Goal: Task Accomplishment & Management: Manage account settings

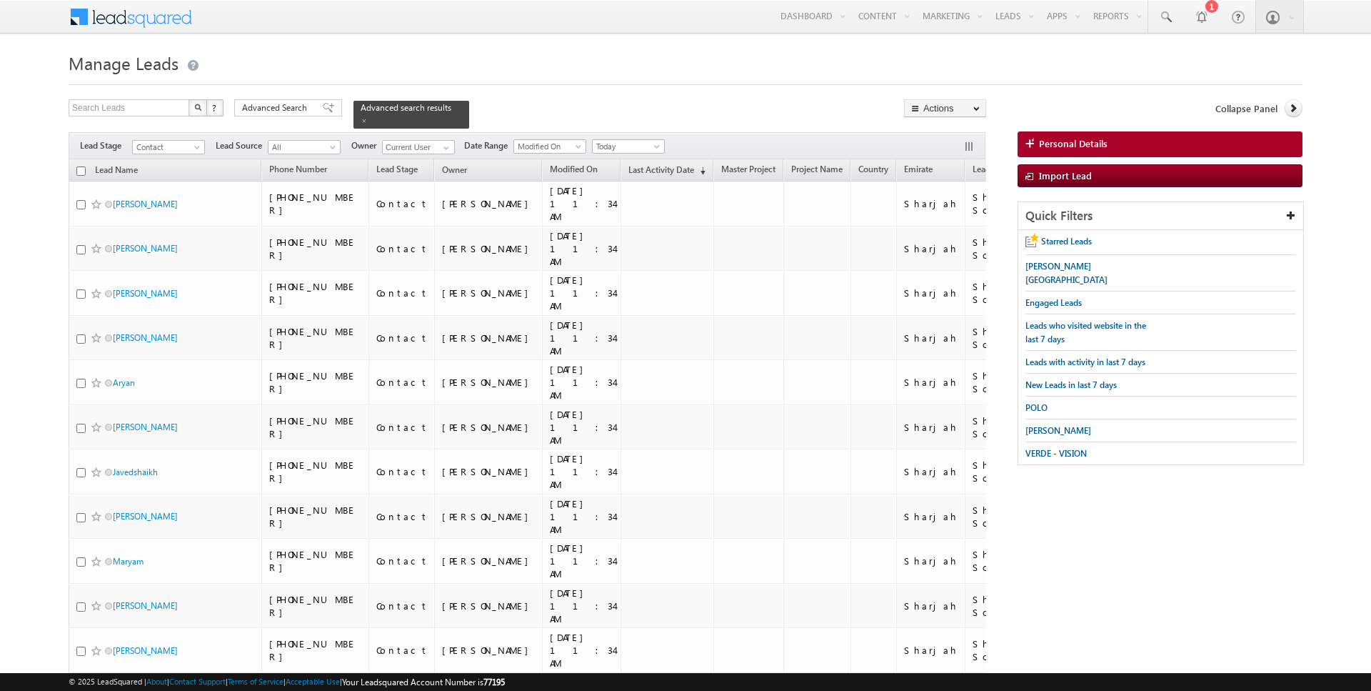
click at [85, 169] on input "checkbox" at bounding box center [80, 170] width 9 height 9
checkbox input "true"
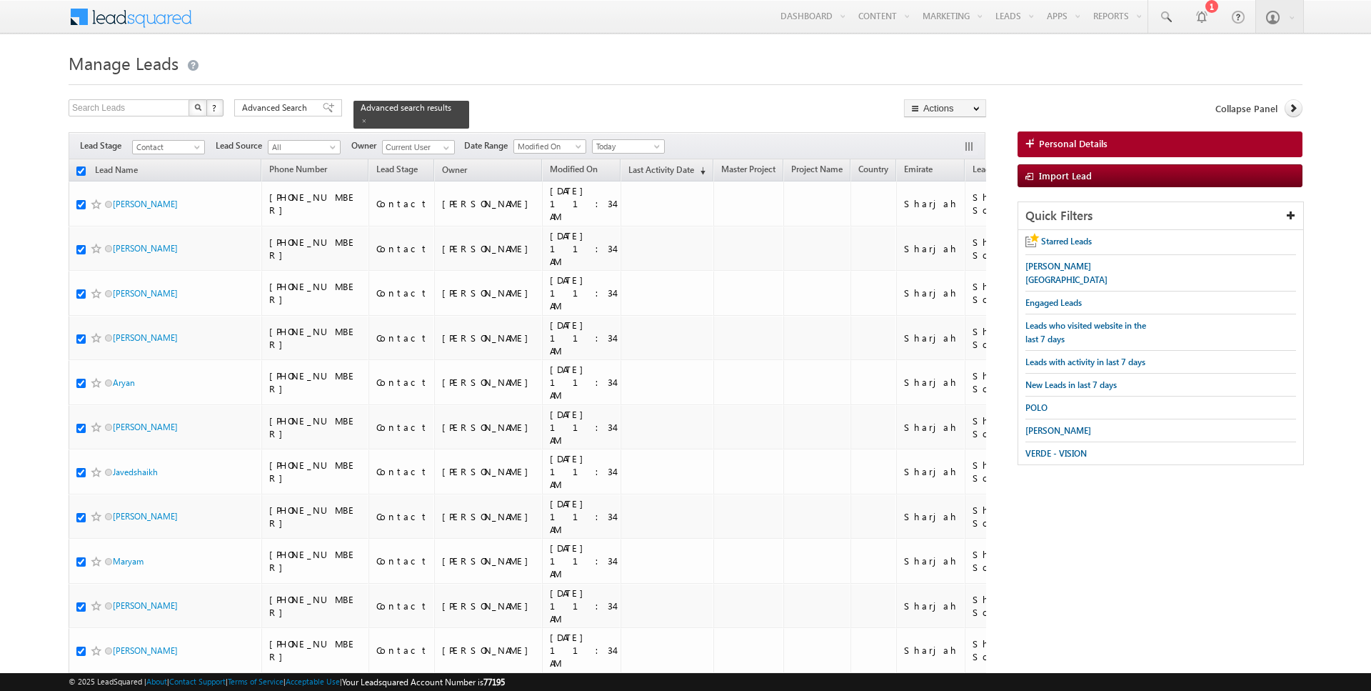
checkbox input "true"
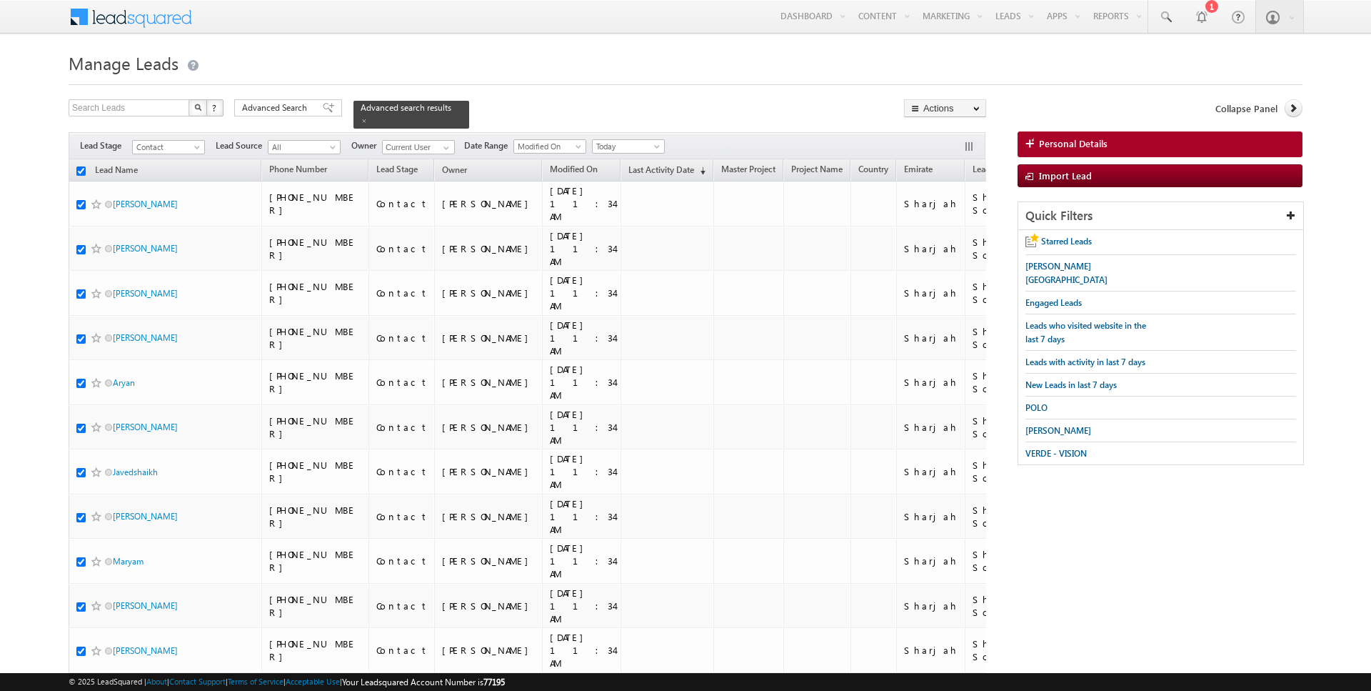
checkbox input "true"
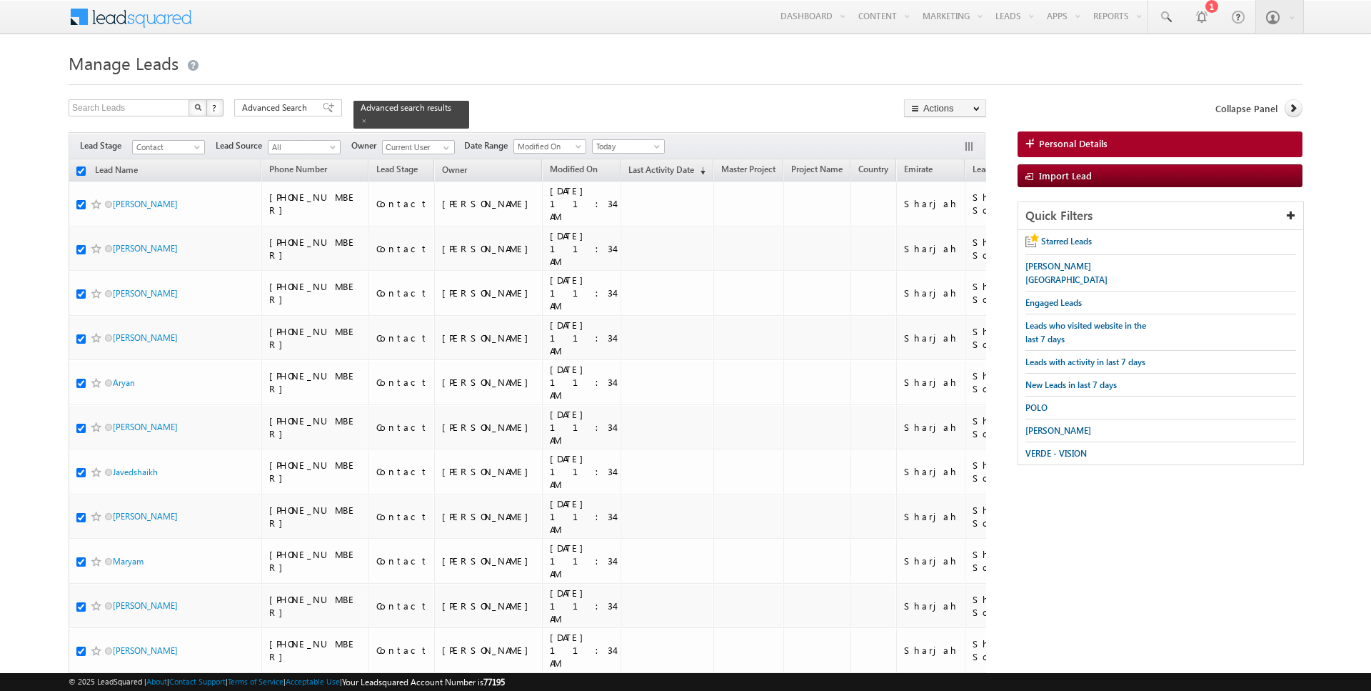
checkbox input "true"
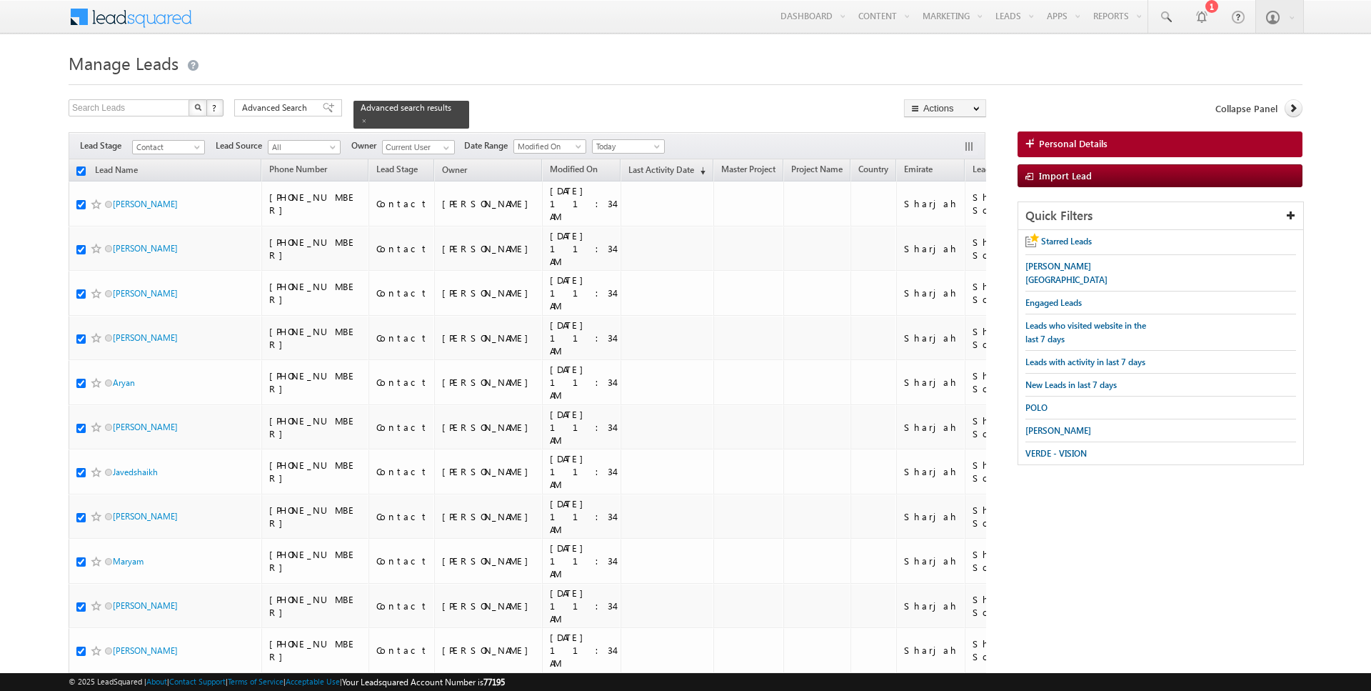
checkbox input "true"
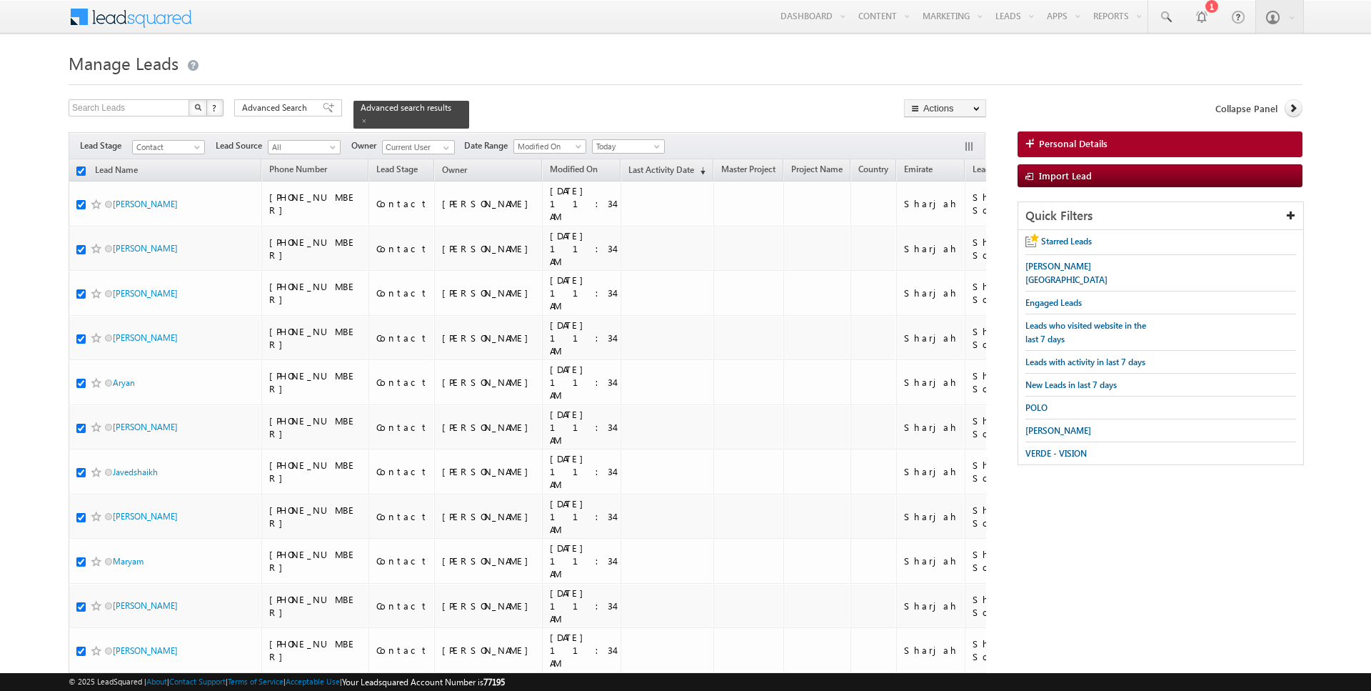
checkbox input "true"
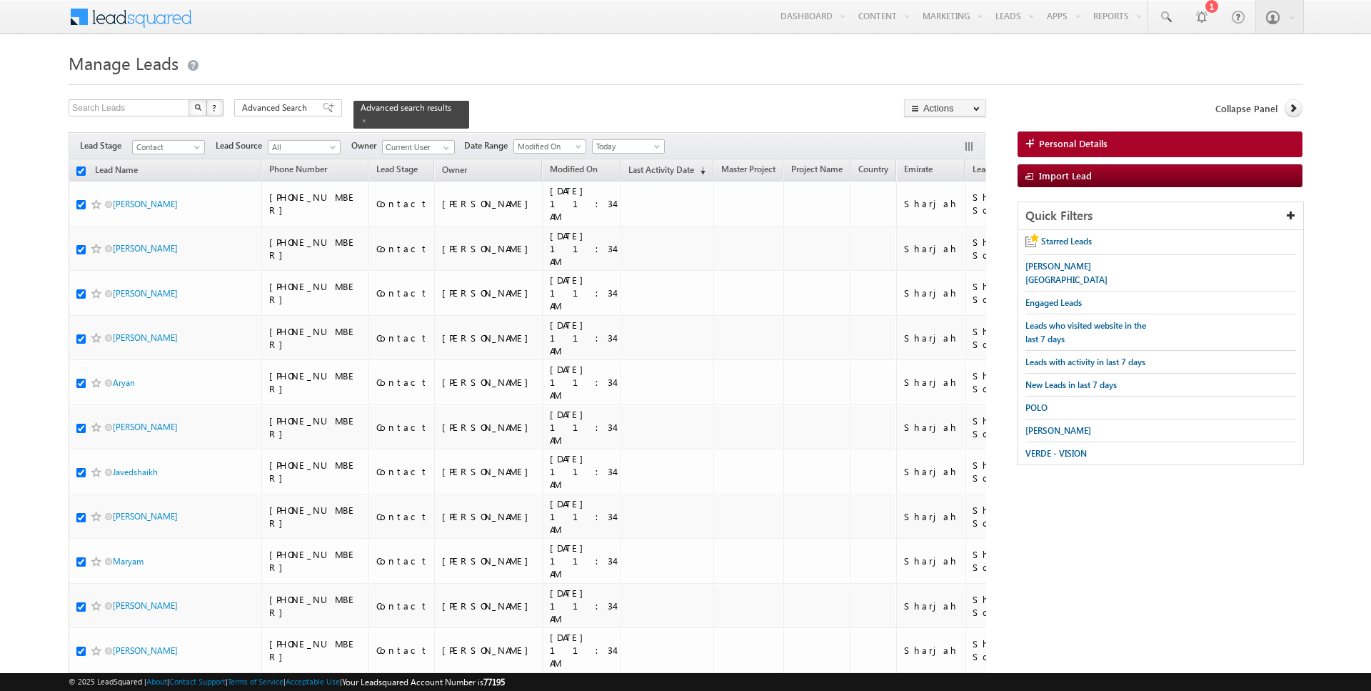
checkbox input "true"
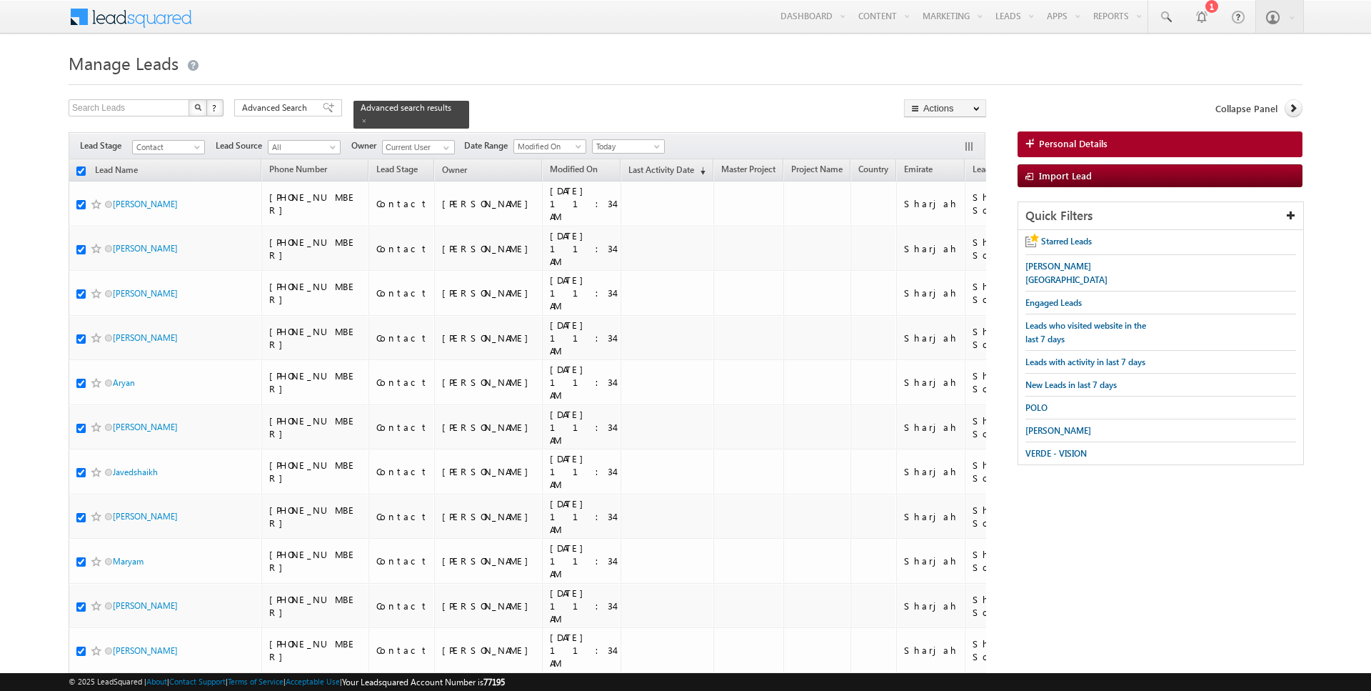
checkbox input "true"
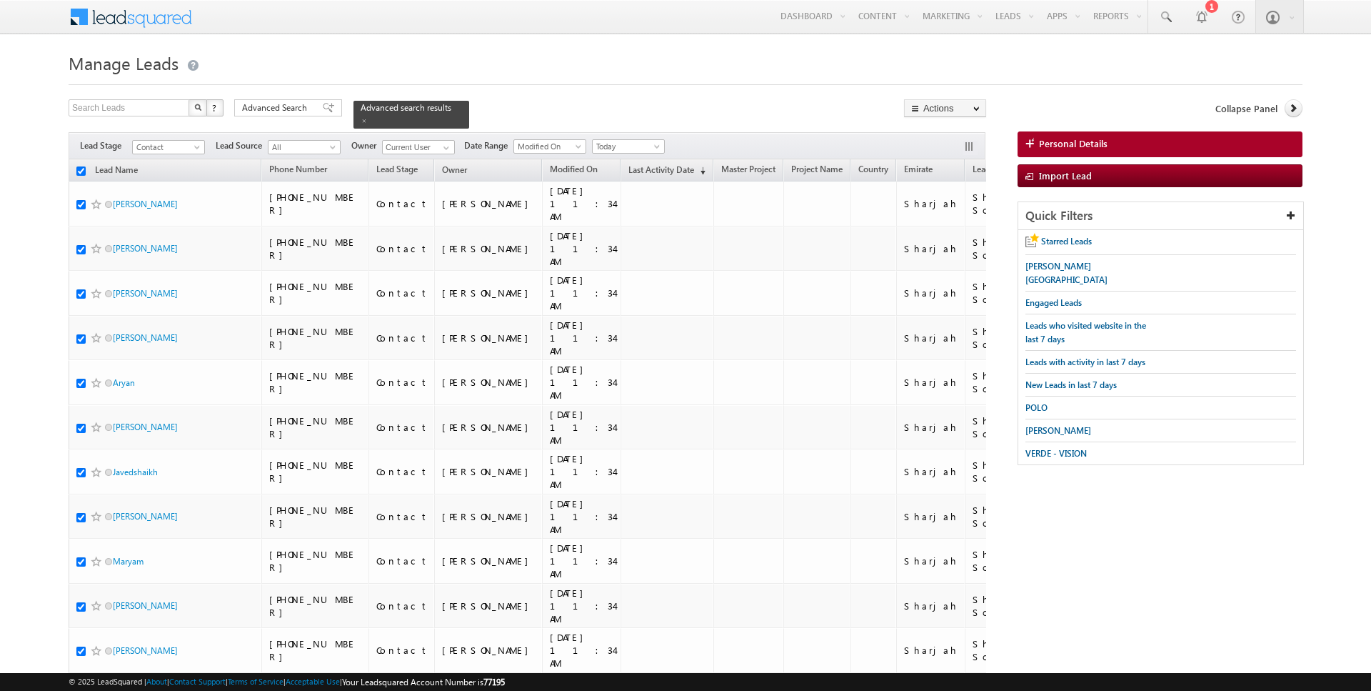
checkbox input "true"
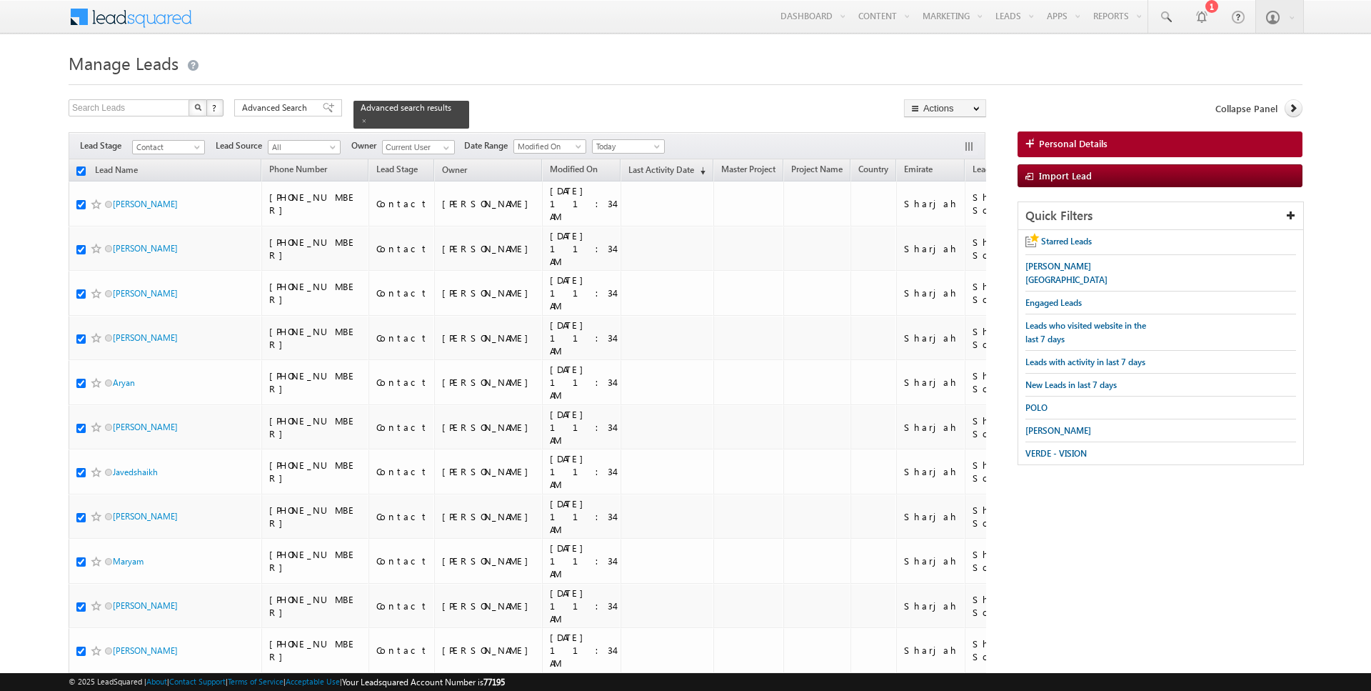
checkbox input "true"
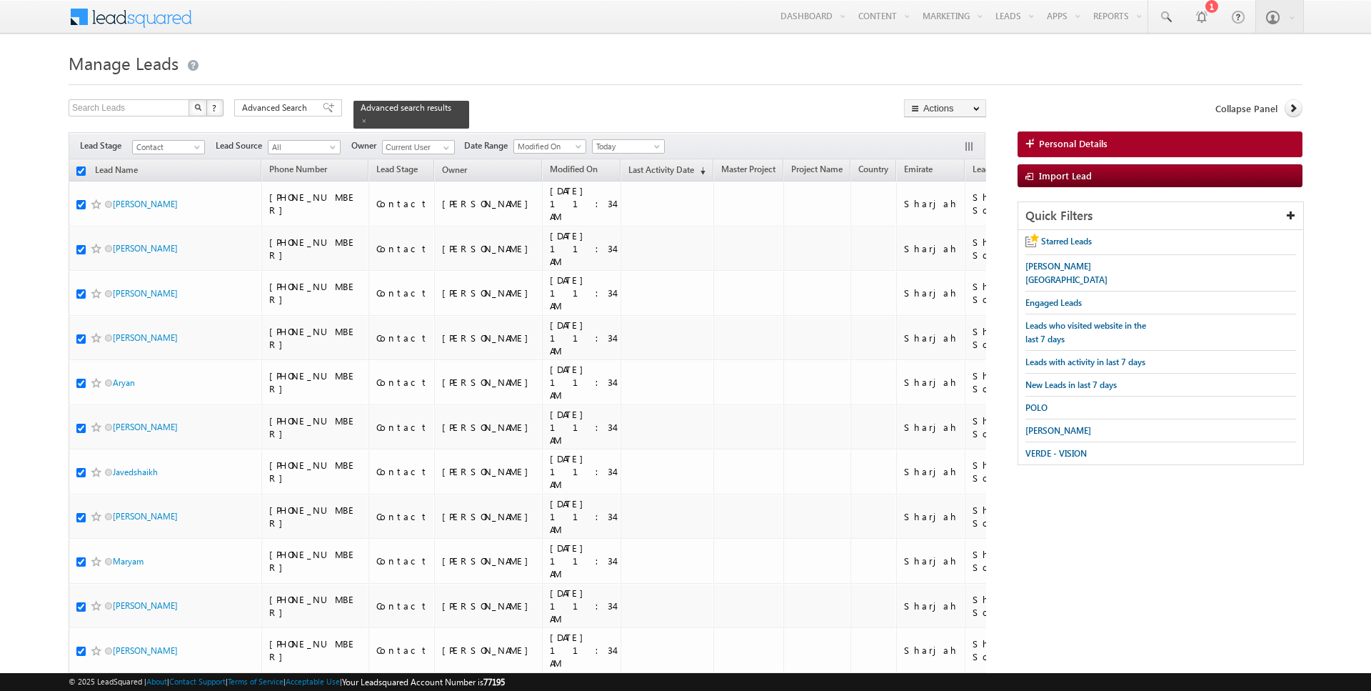
checkbox input "true"
click at [939, 229] on link "Change Owner" at bounding box center [945, 231] width 81 height 17
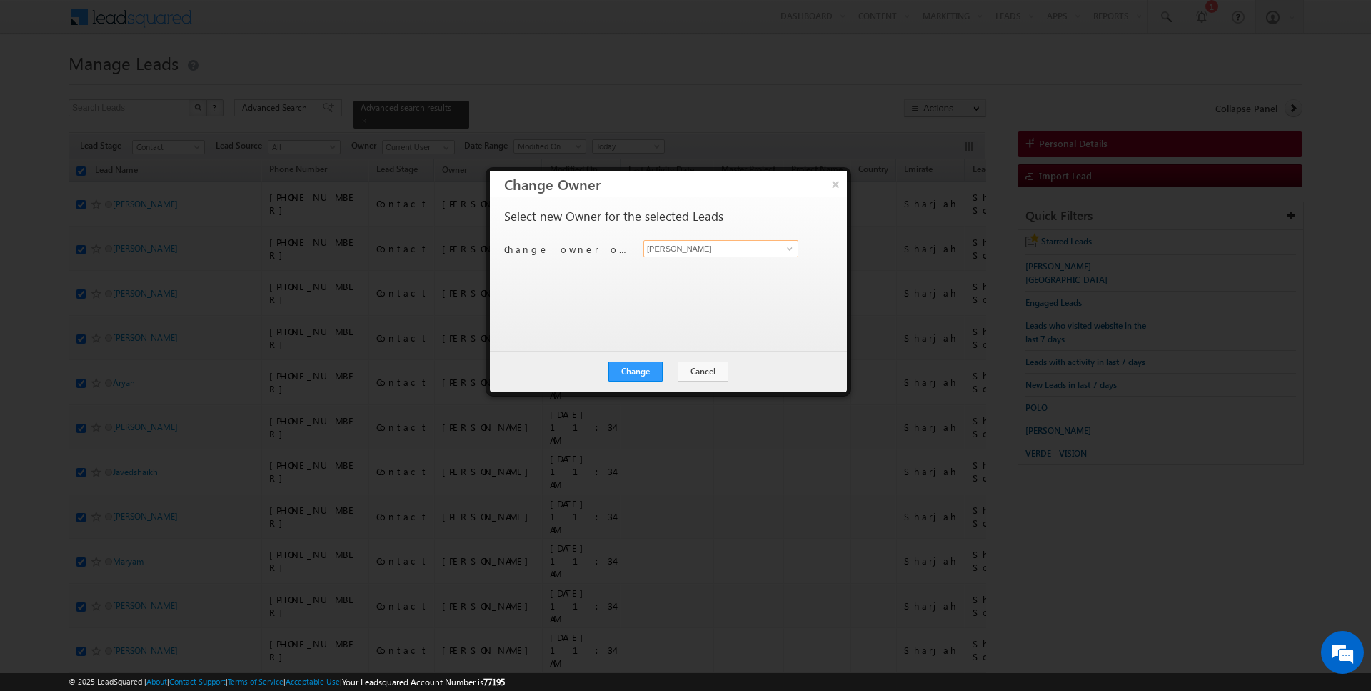
click at [743, 255] on input "[PERSON_NAME]" at bounding box center [720, 248] width 155 height 17
type input "sunn"
click at [696, 383] on div "Change Cancel Close" at bounding box center [668, 371] width 357 height 41
click at [700, 367] on button "Cancel" at bounding box center [703, 371] width 51 height 20
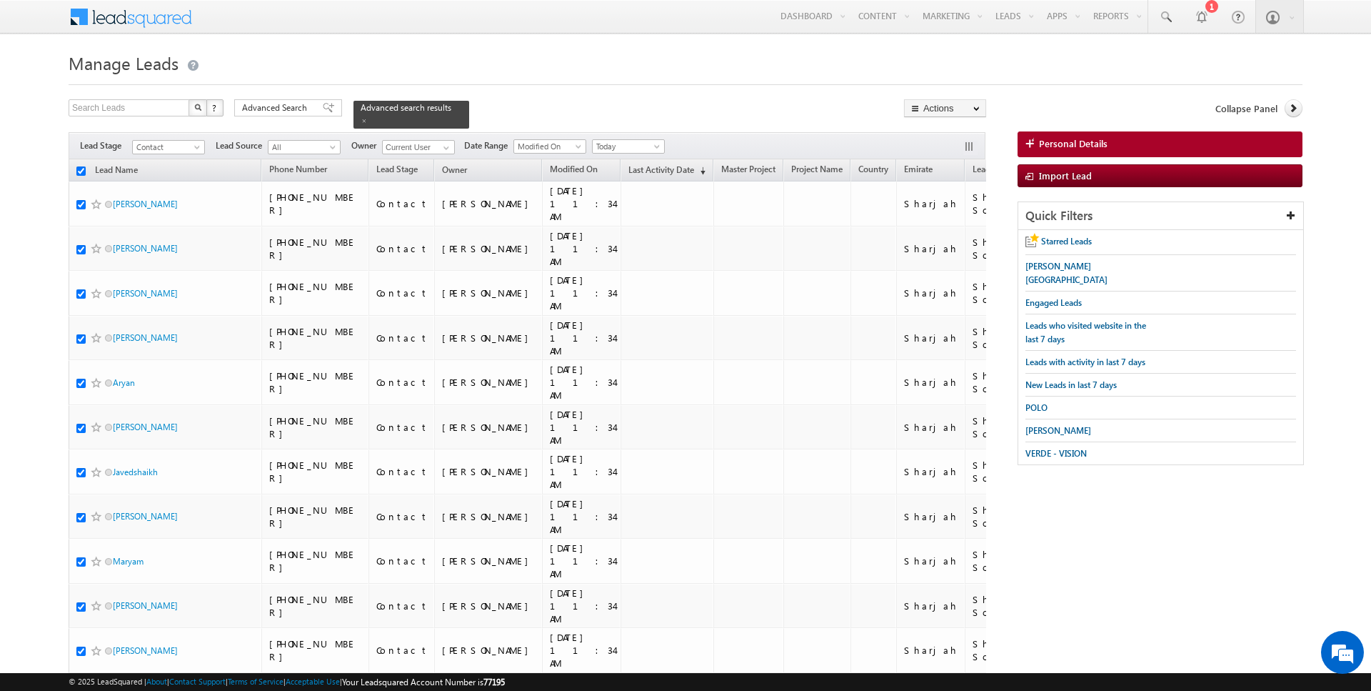
click at [81, 167] on input "checkbox" at bounding box center [80, 170] width 9 height 9
checkbox input "false"
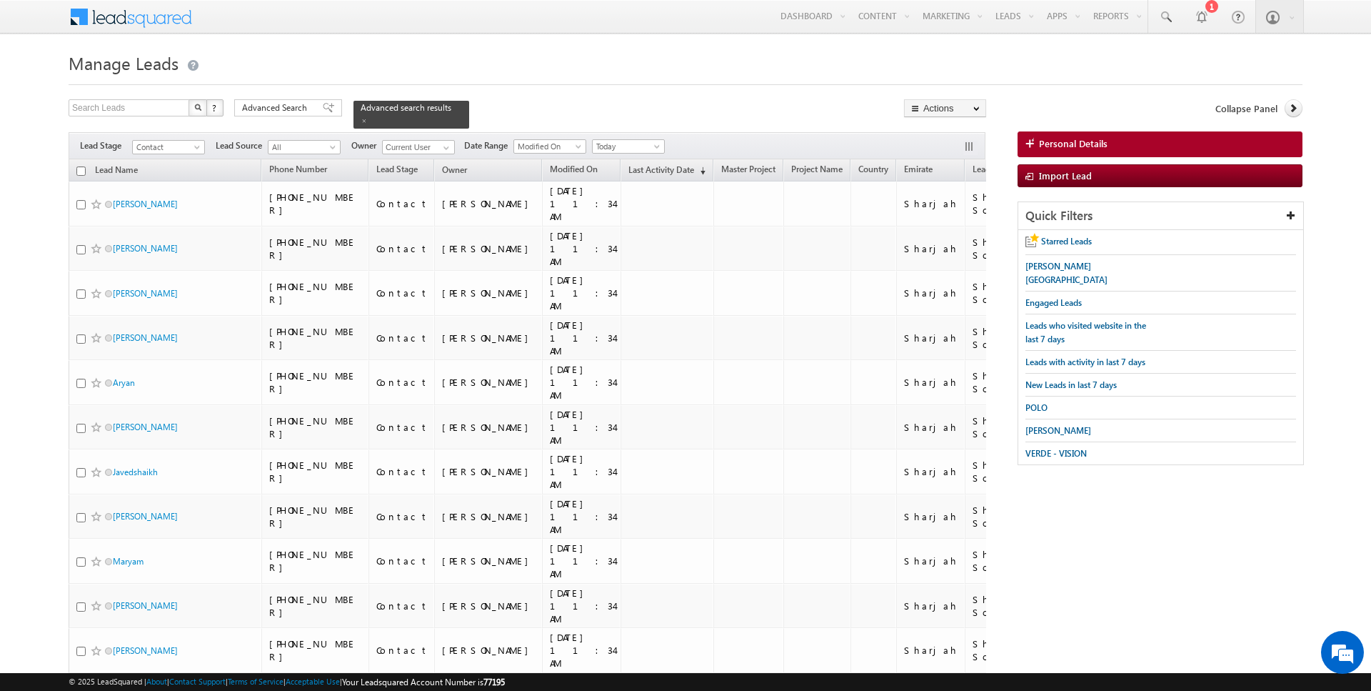
checkbox input "false"
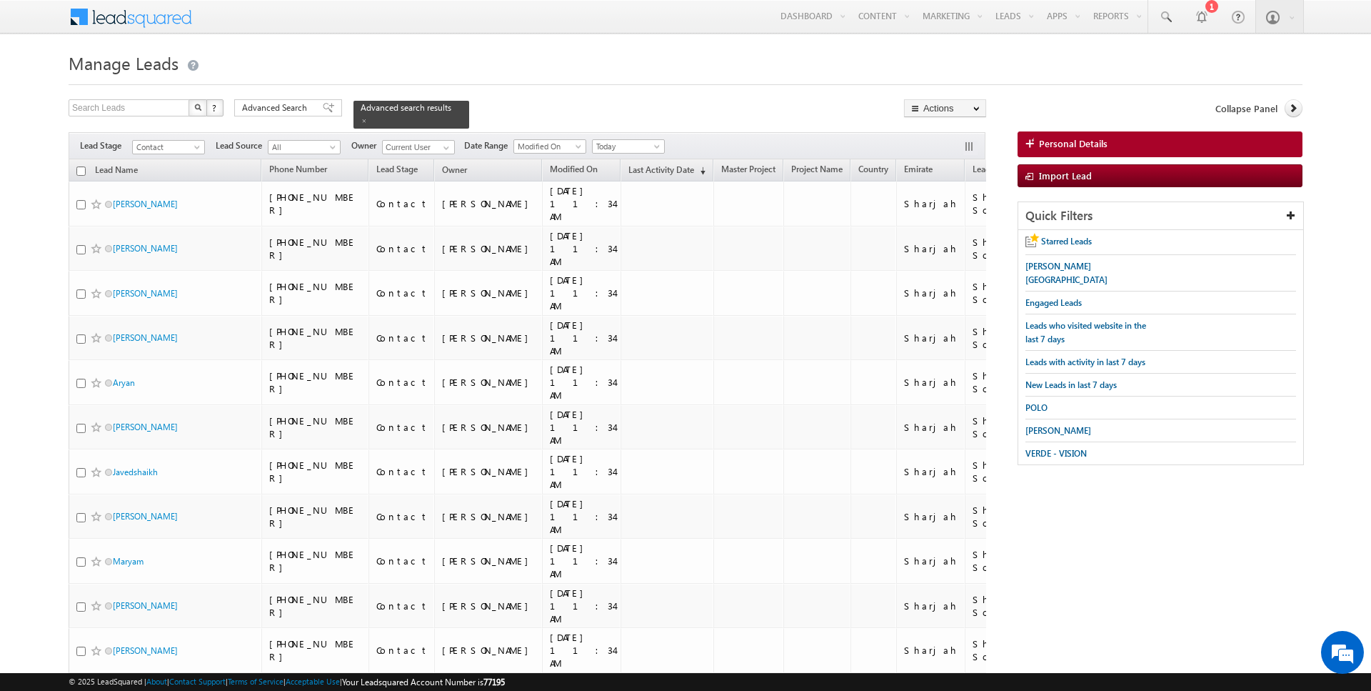
checkbox input "false"
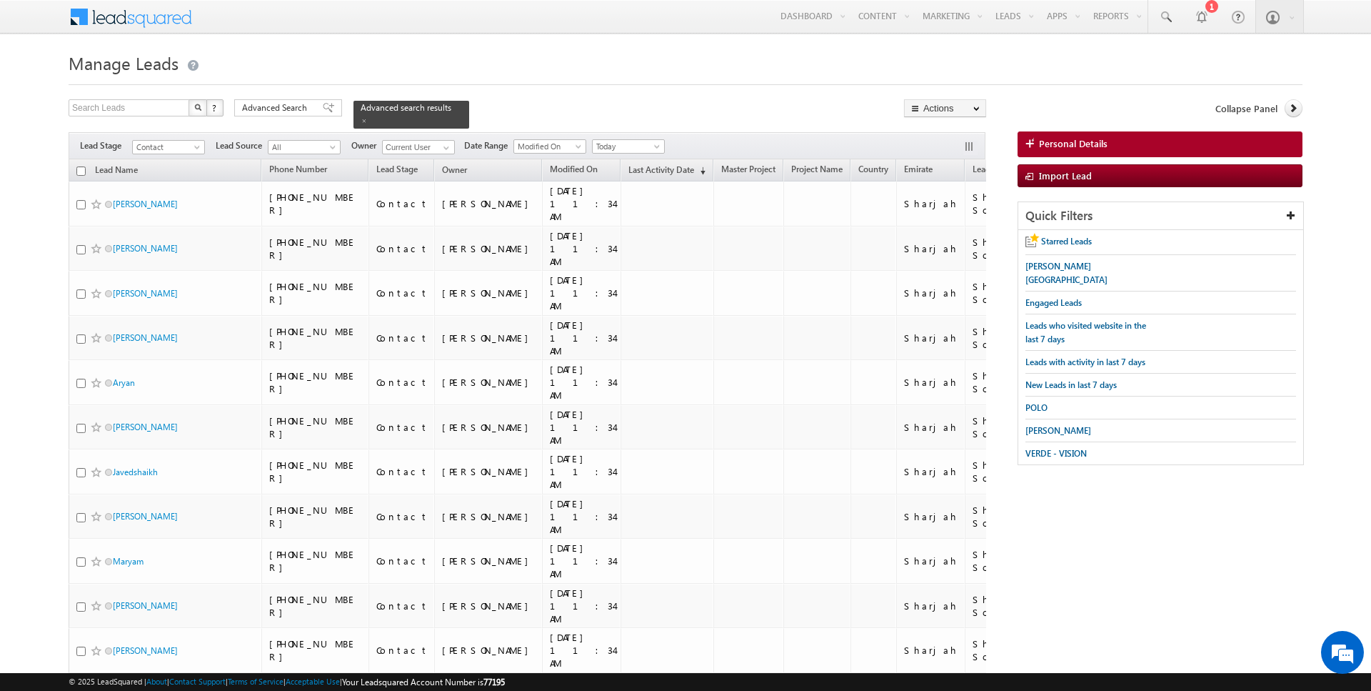
checkbox input "false"
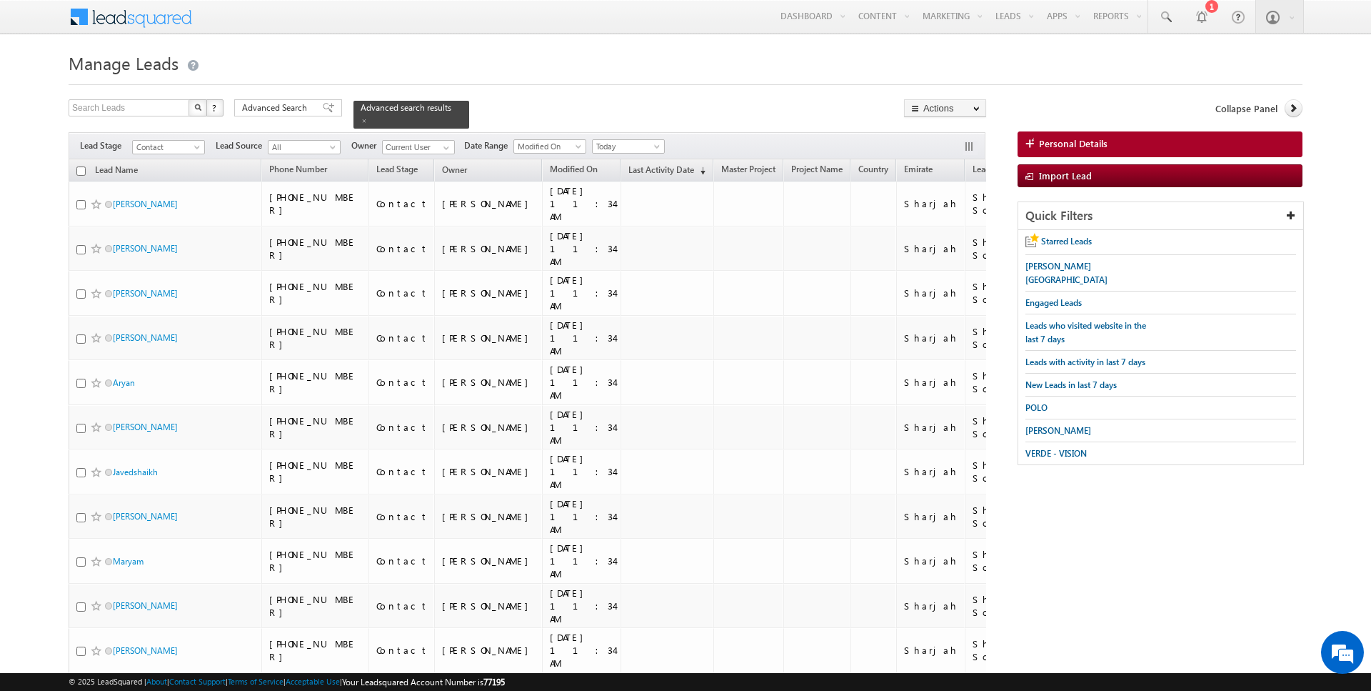
checkbox input "false"
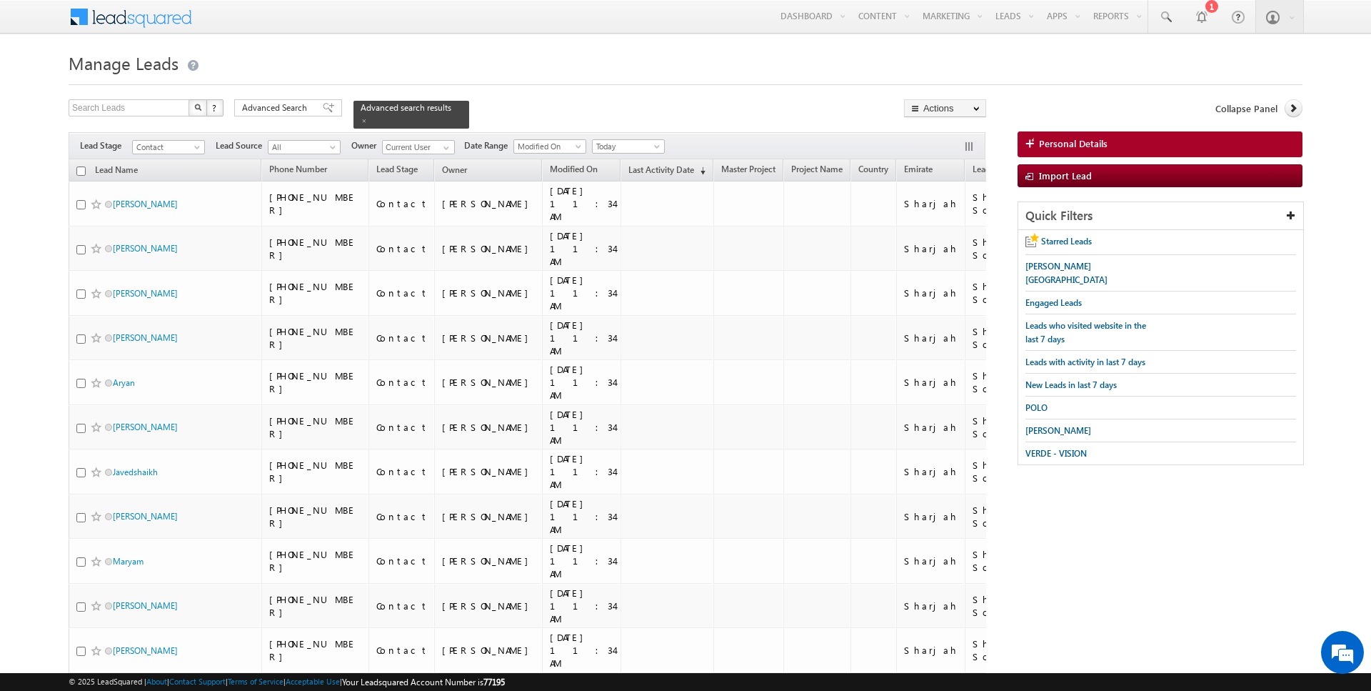
checkbox input "false"
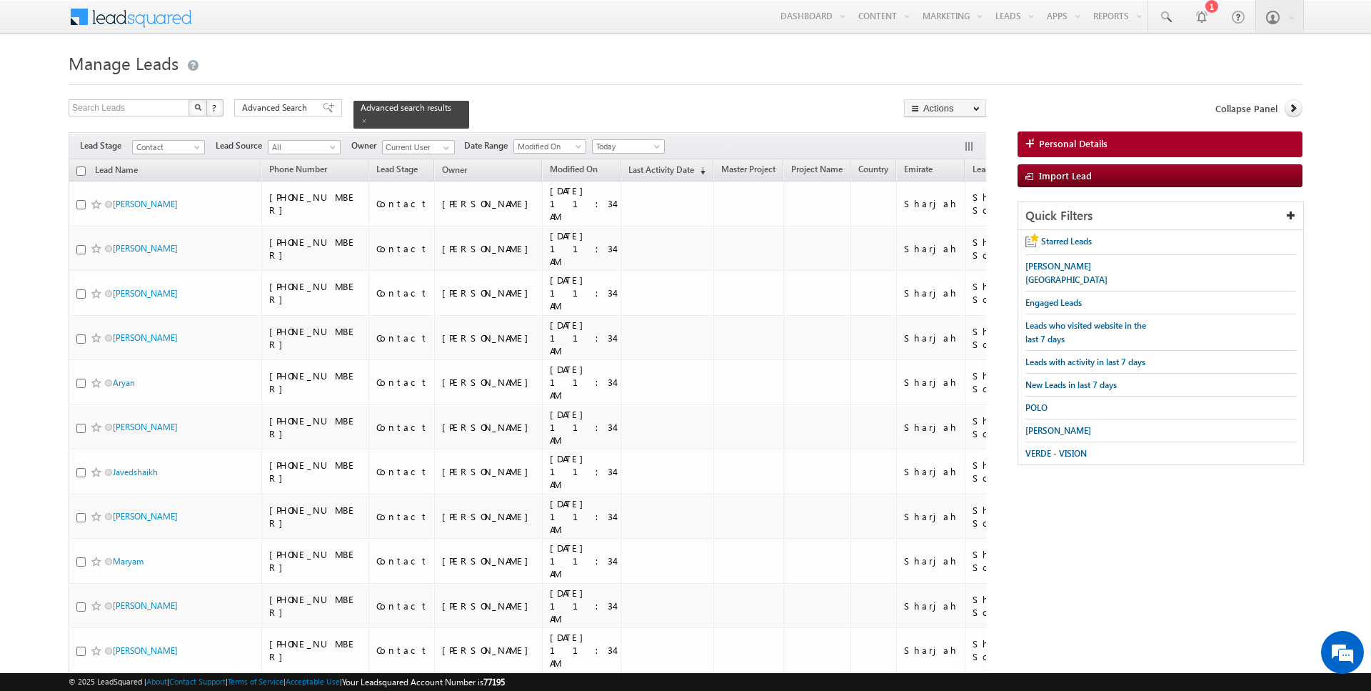
checkbox input "false"
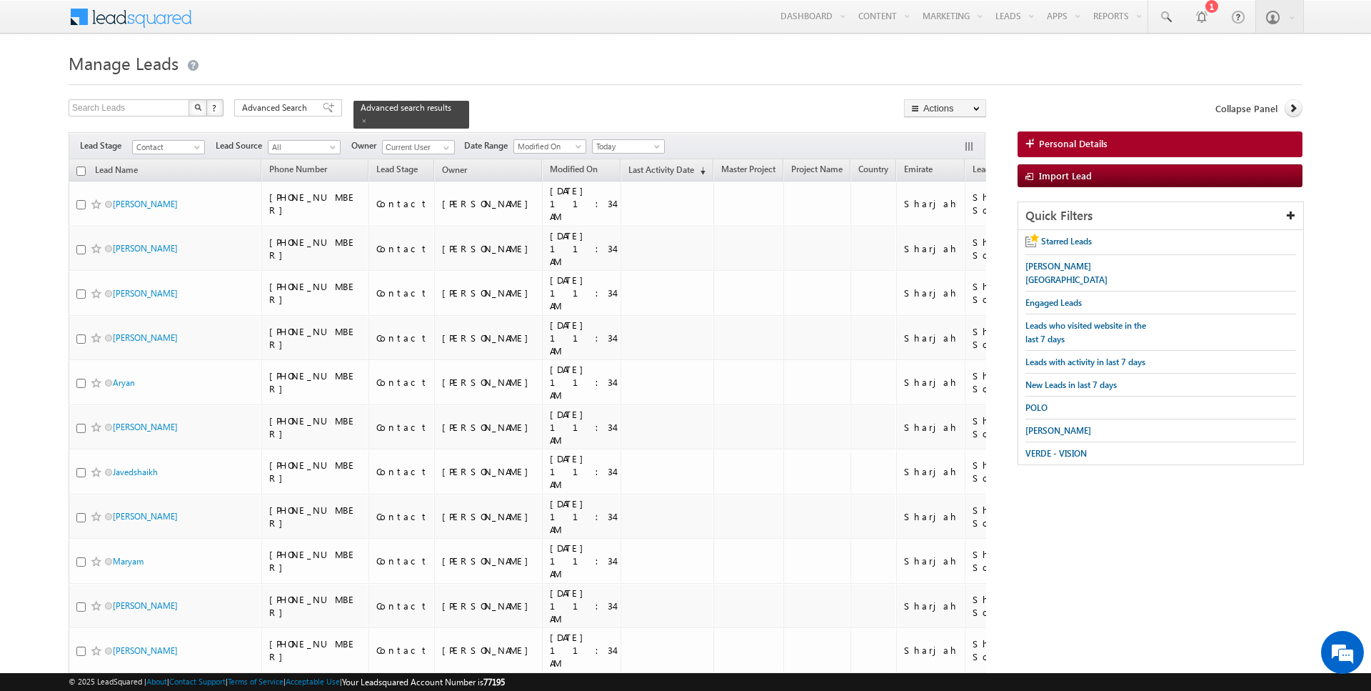
checkbox input "false"
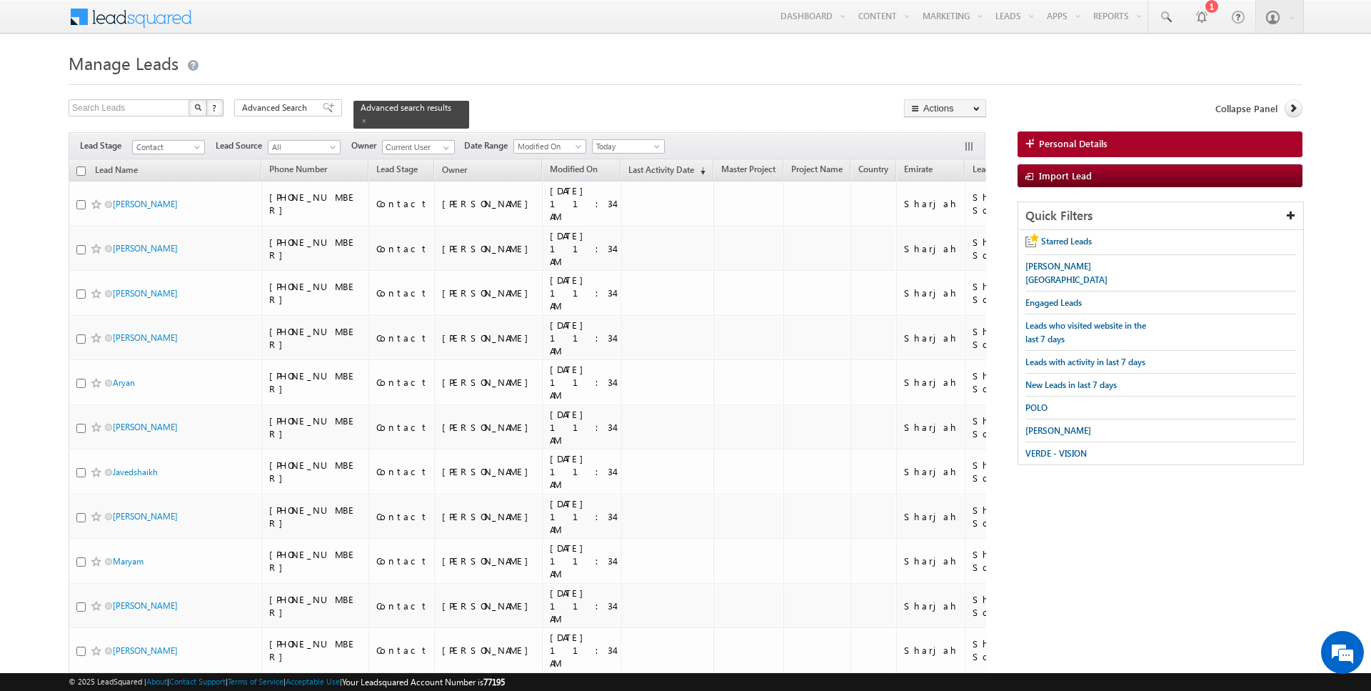
checkbox input "false"
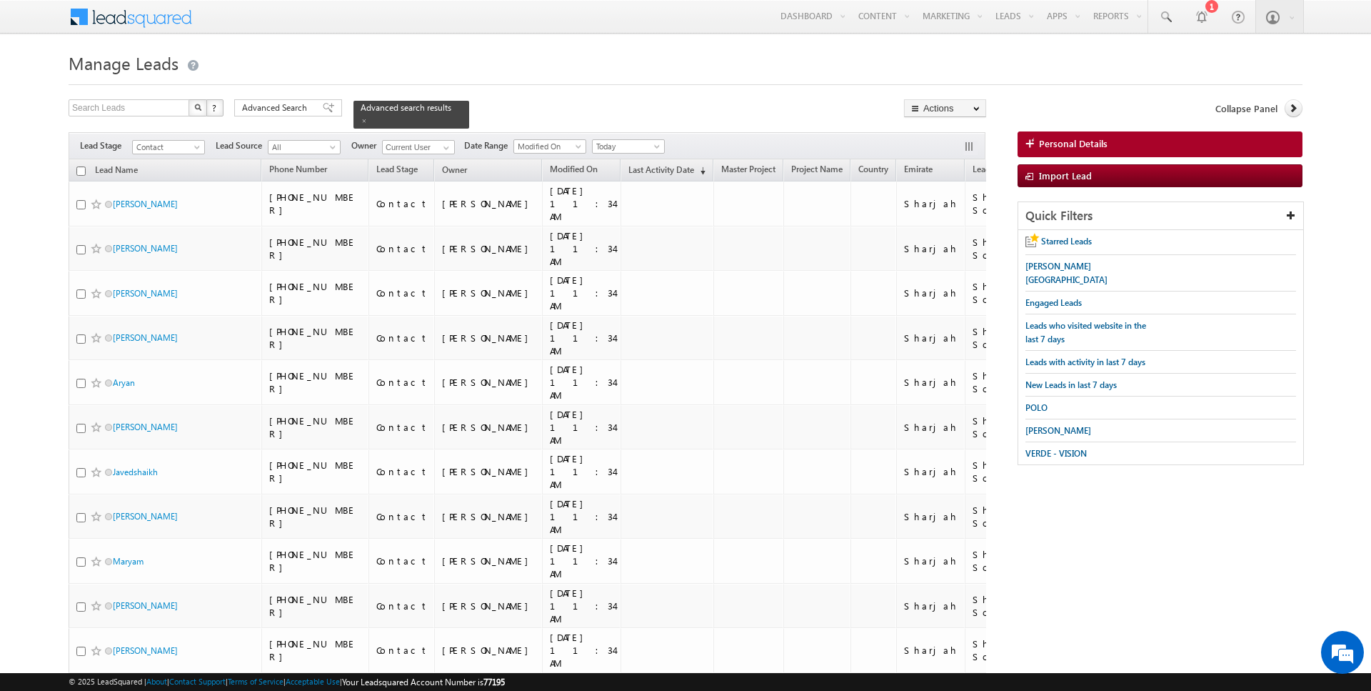
checkbox input "false"
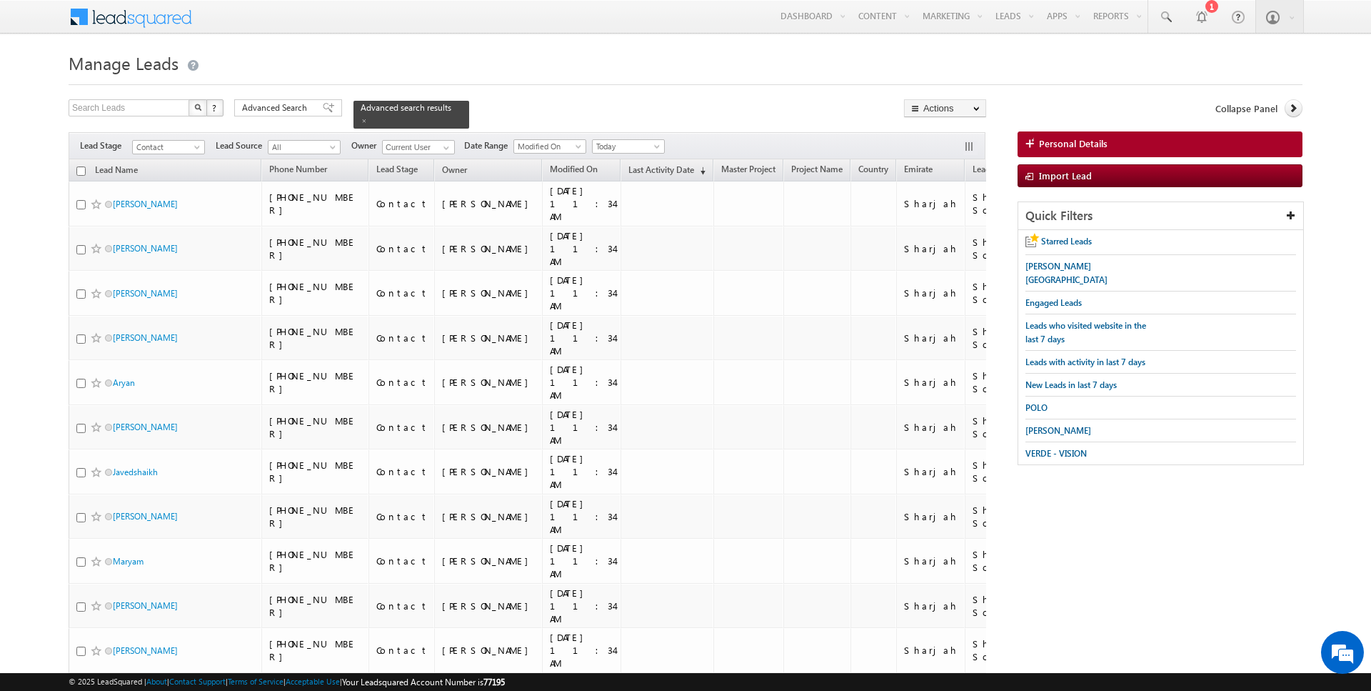
checkbox input "false"
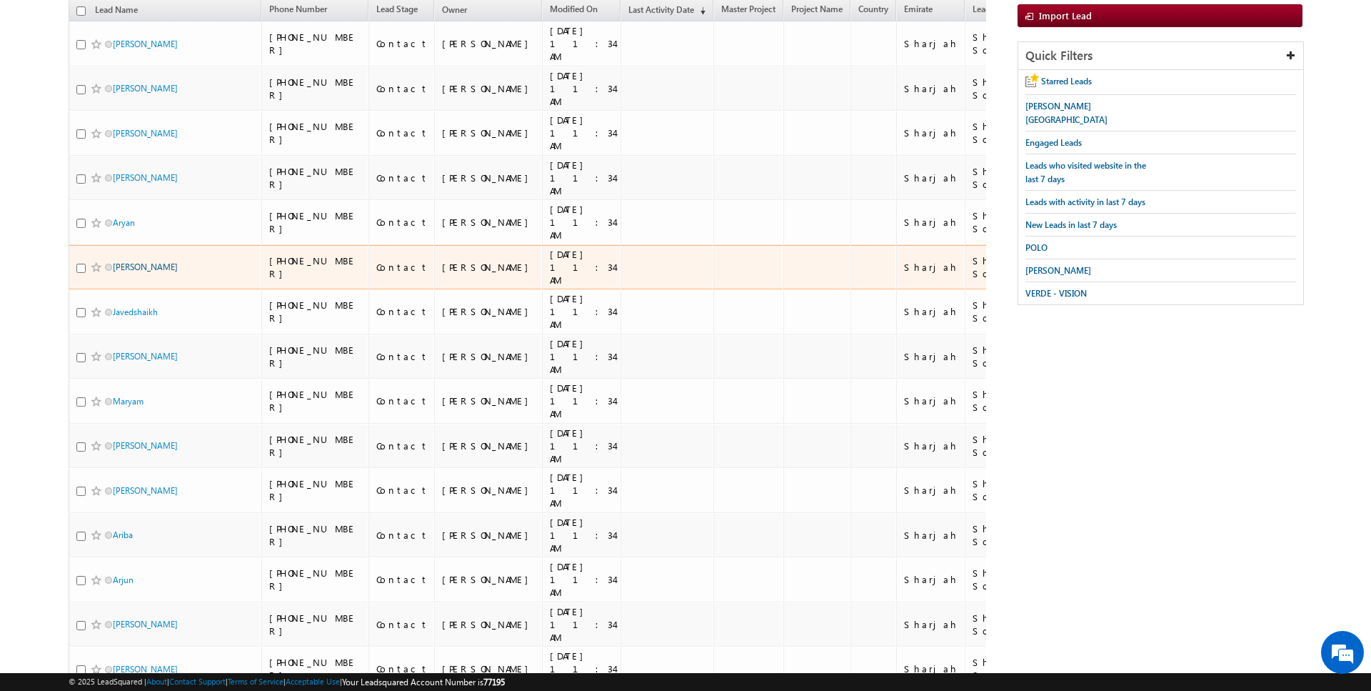
scroll to position [1222, 0]
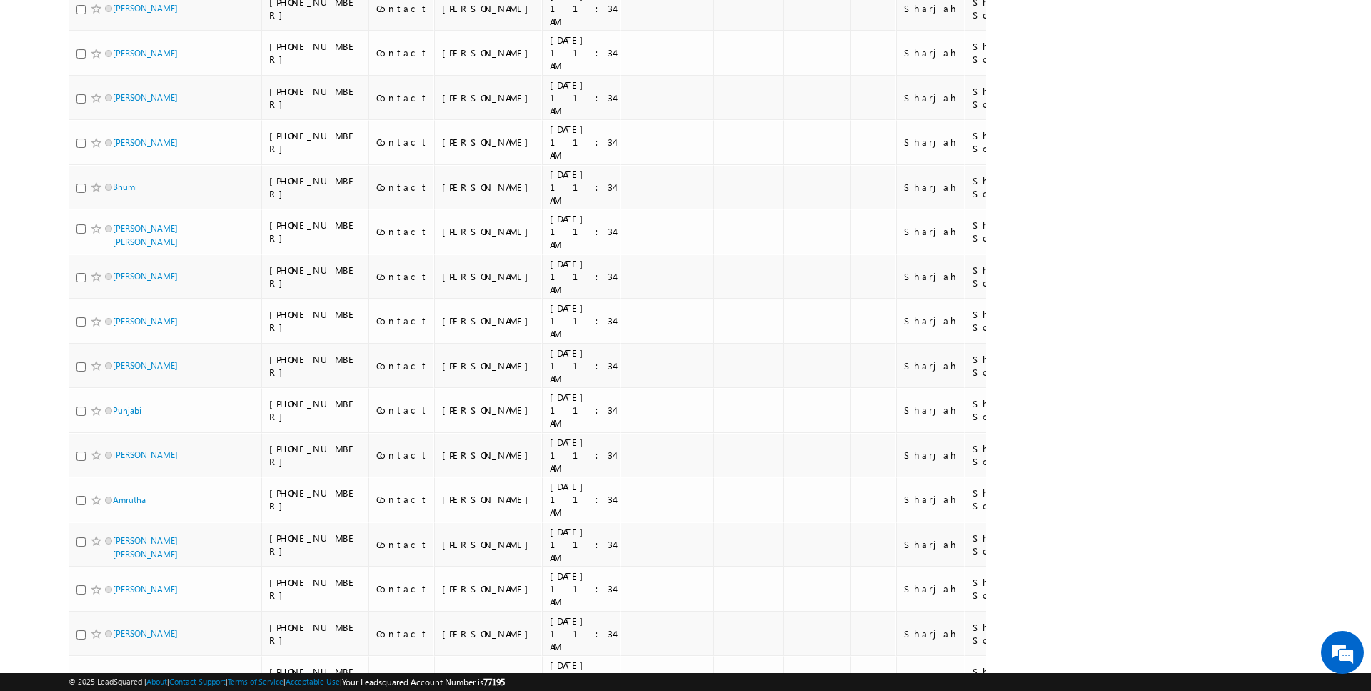
click at [114, 643] on li "50" at bounding box center [118, 650] width 34 height 14
click at [118, 635] on li "25" at bounding box center [118, 635] width 34 height 14
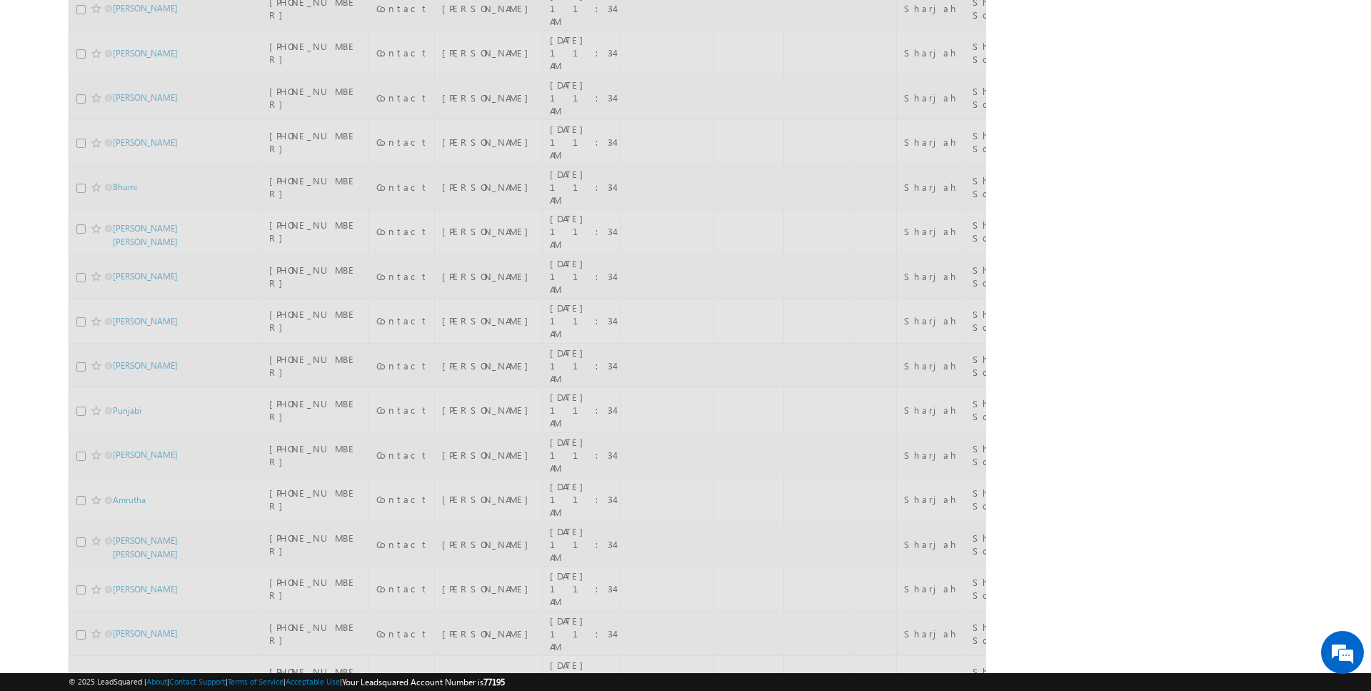
scroll to position [0, 0]
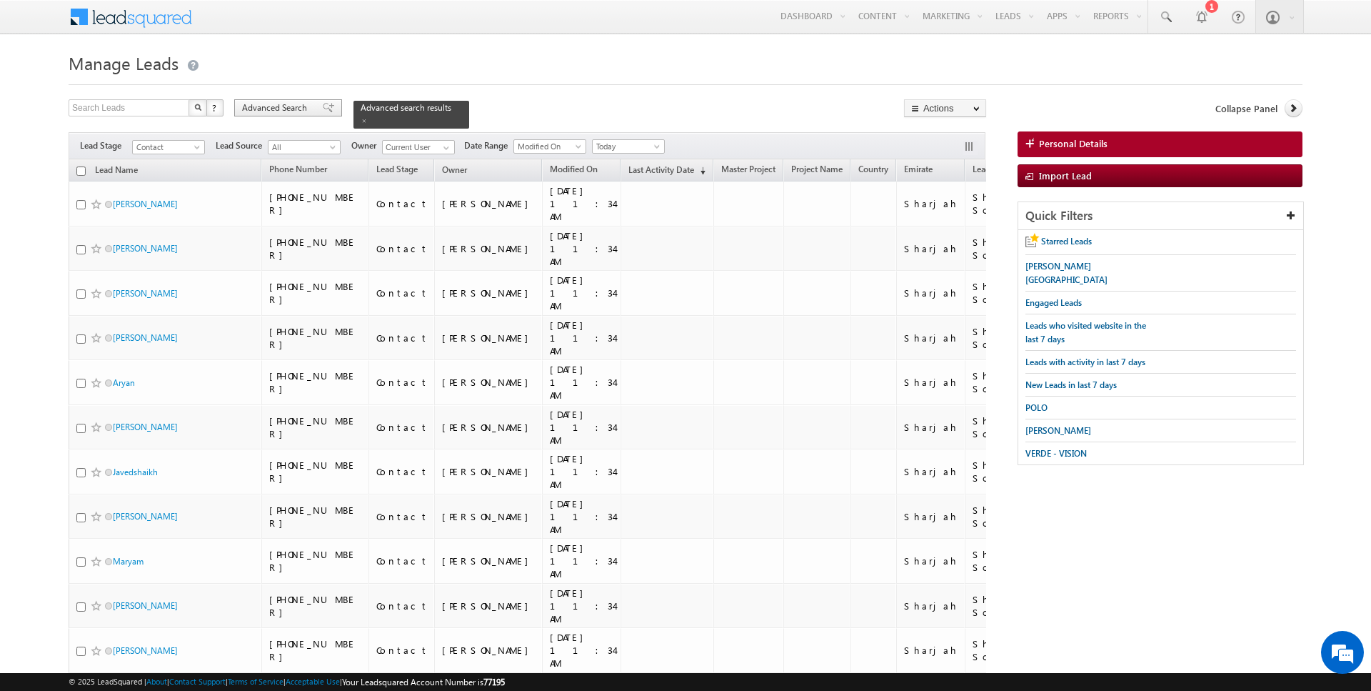
click at [256, 105] on span "Advanced Search" at bounding box center [276, 107] width 69 height 13
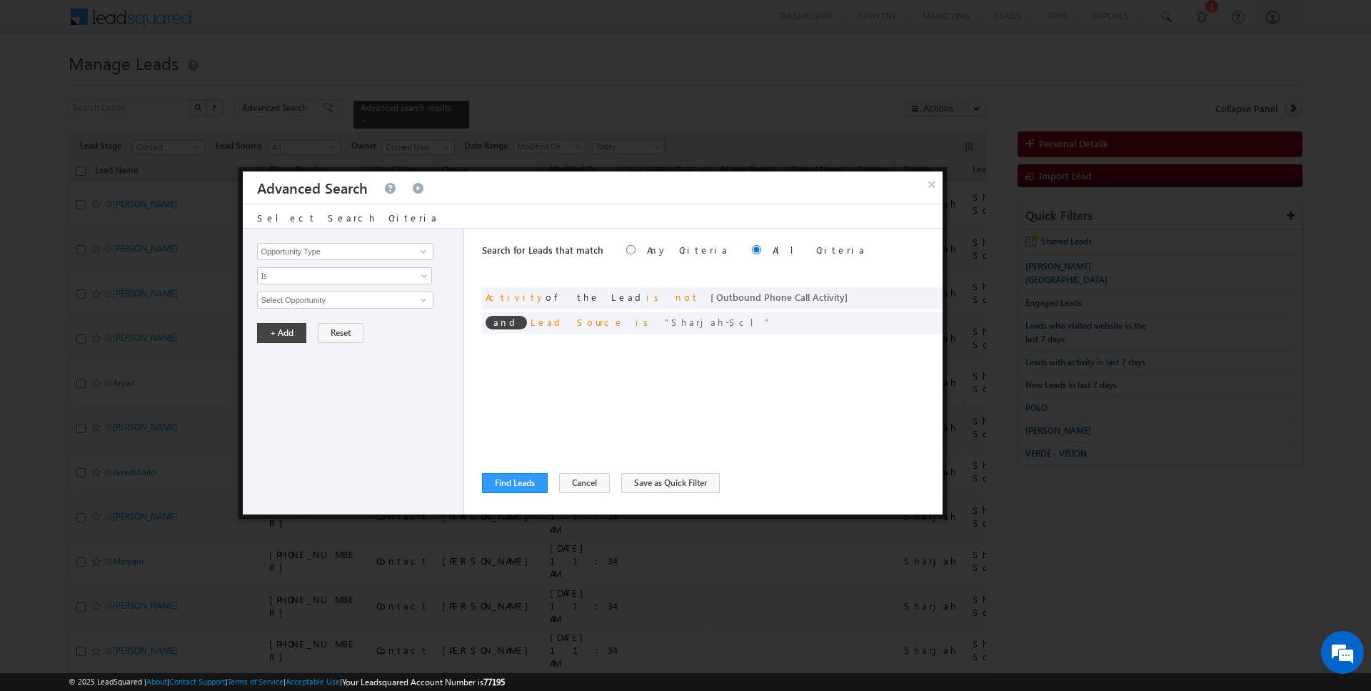
click at [513, 470] on div "Search for Leads that match Any Criteria All Criteria Note that the current tri…" at bounding box center [712, 372] width 461 height 286
click at [521, 479] on button "Find Leads" at bounding box center [515, 483] width 66 height 20
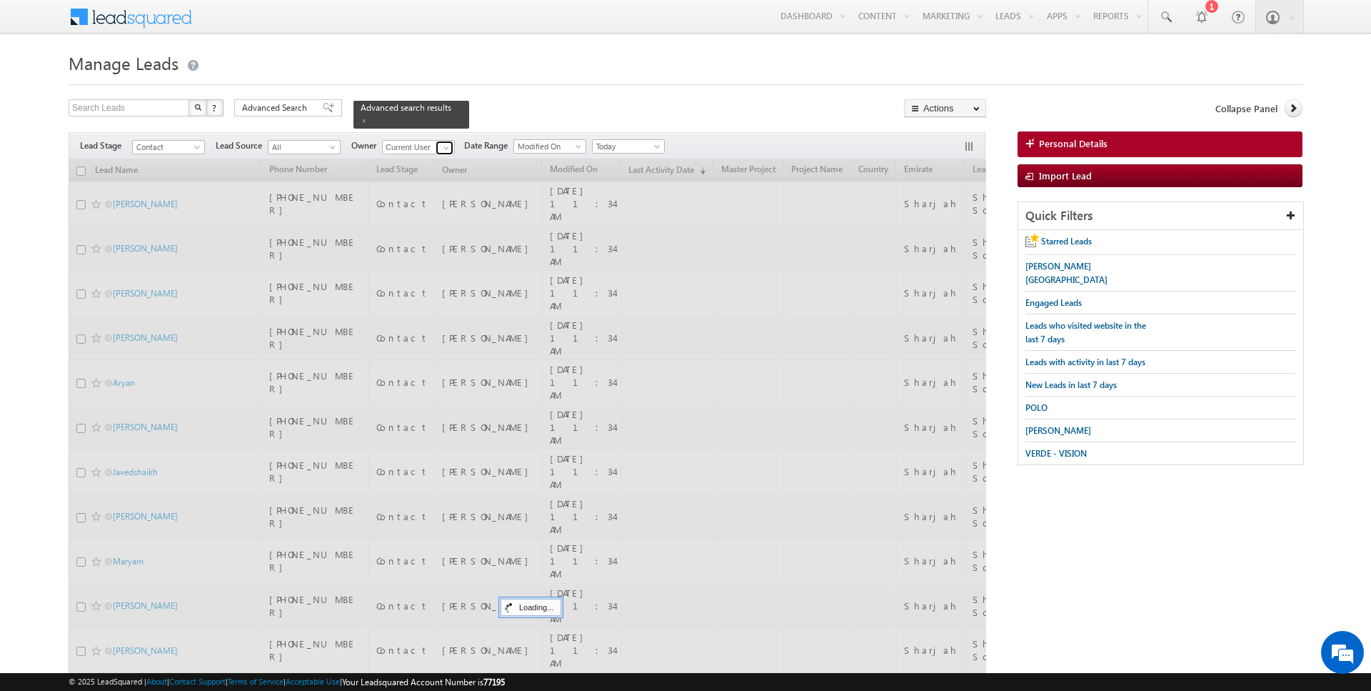
click at [441, 146] on span at bounding box center [446, 147] width 11 height 11
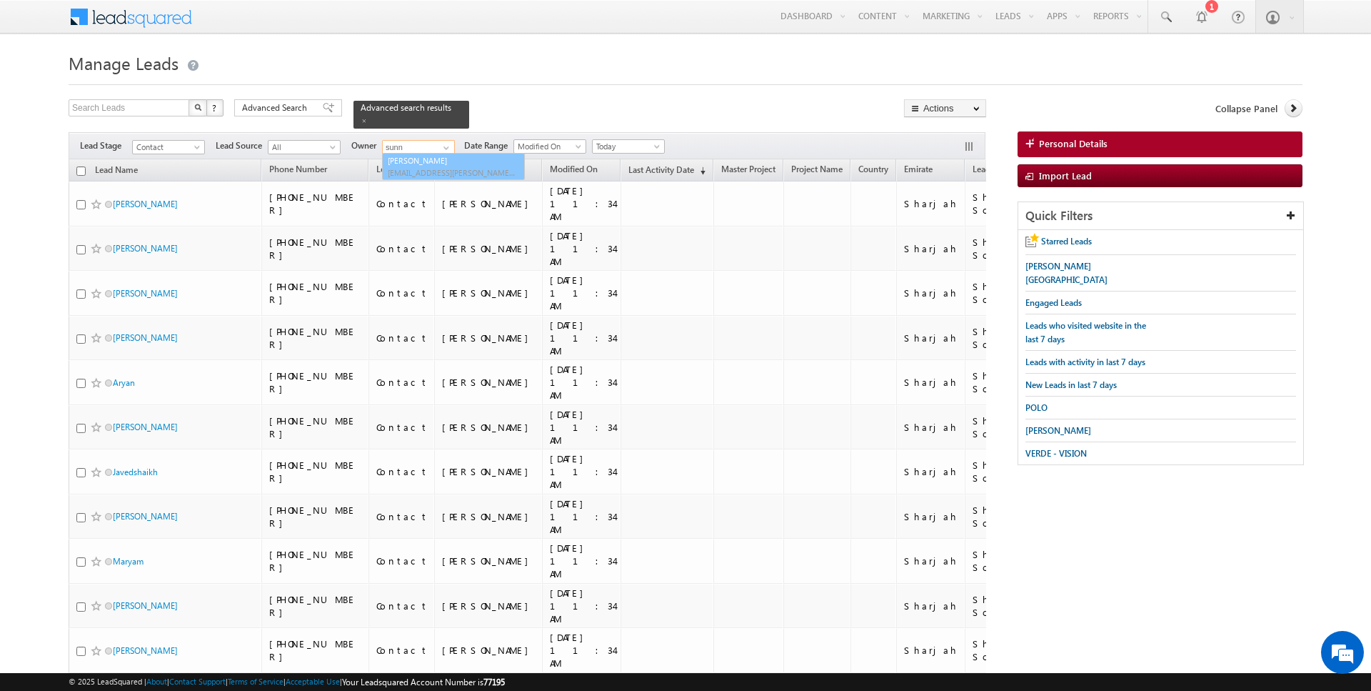
type input "SUNNY MEHROTRA"
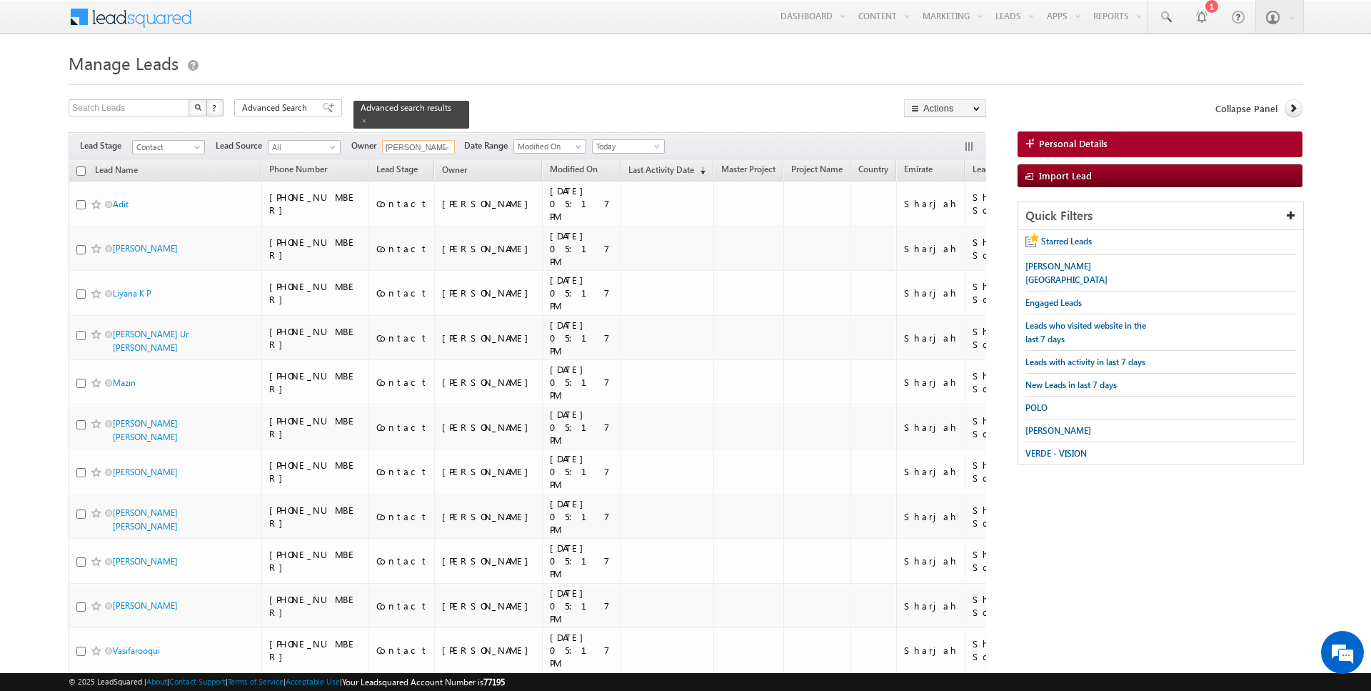
click at [83, 169] on input "checkbox" at bounding box center [80, 170] width 9 height 9
checkbox input "true"
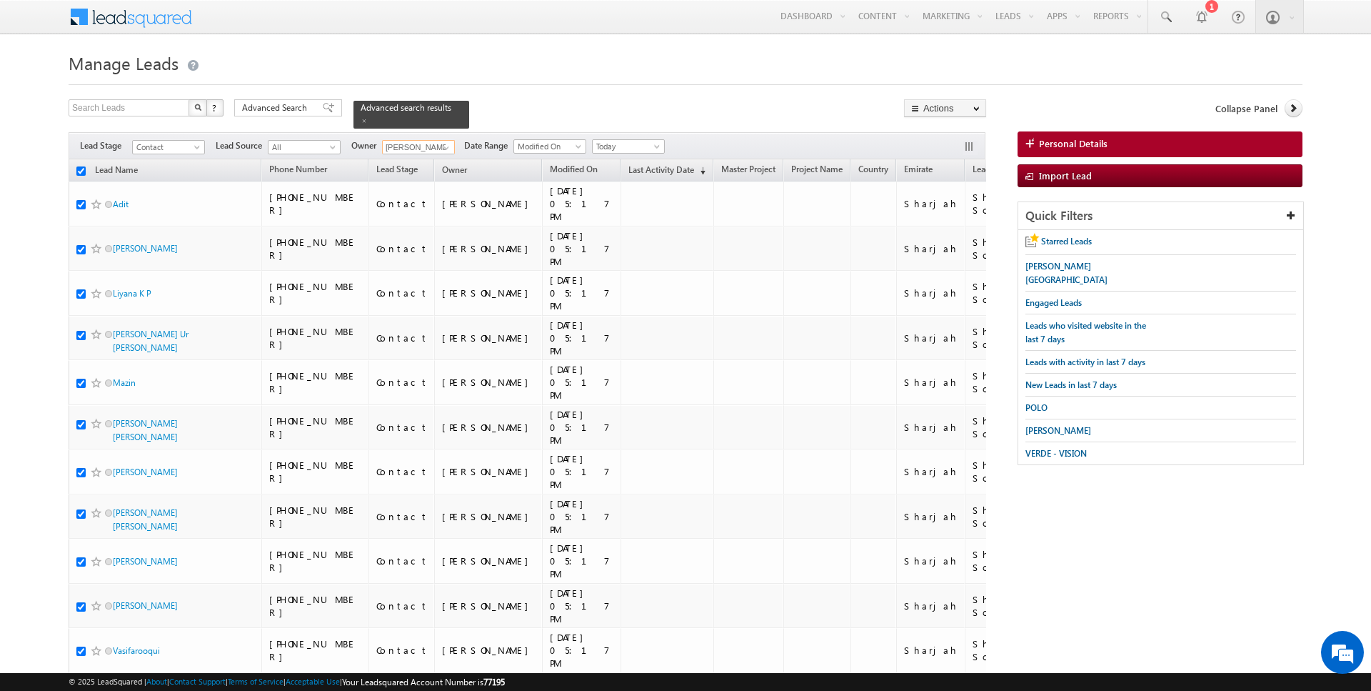
checkbox input "true"
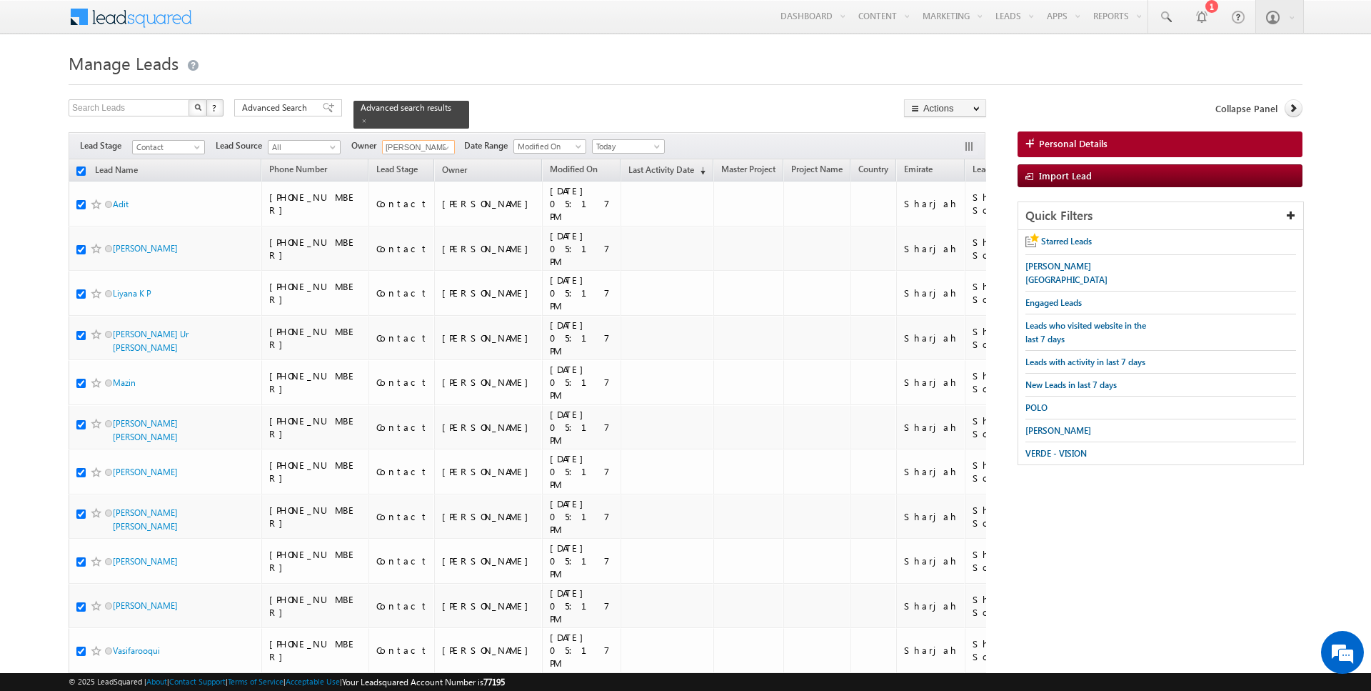
checkbox input "true"
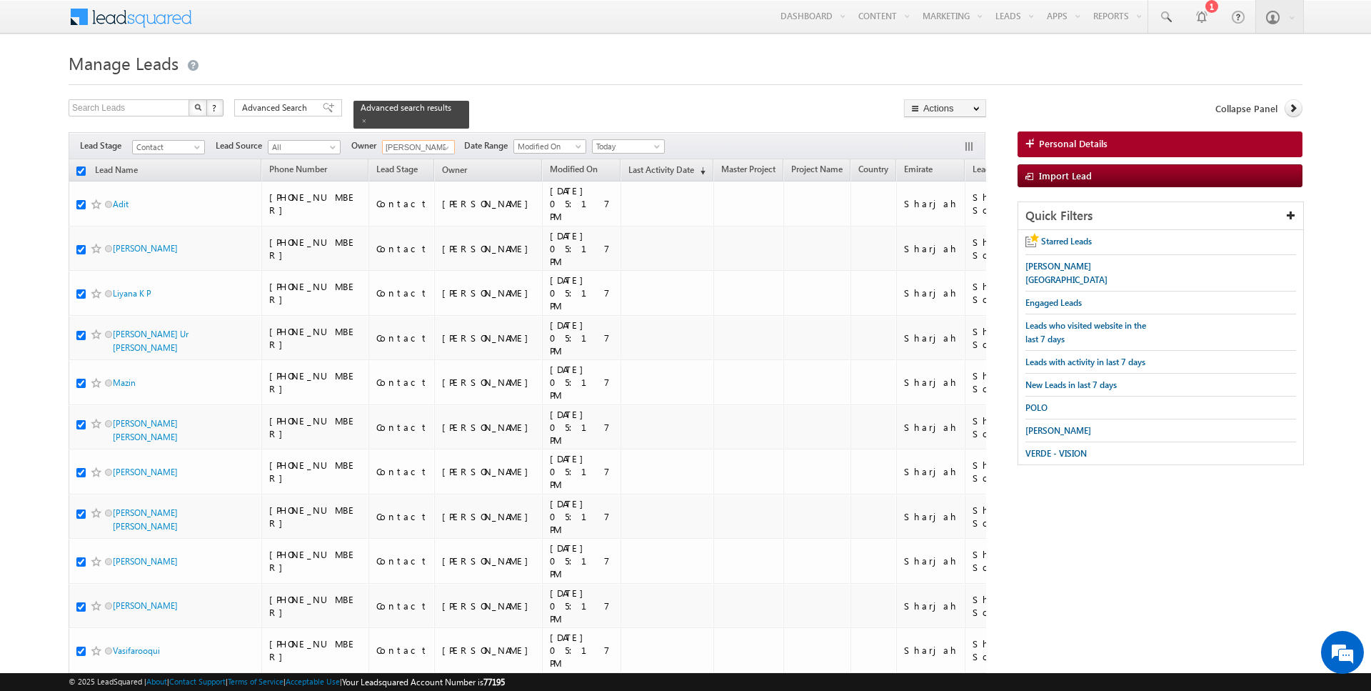
checkbox input "true"
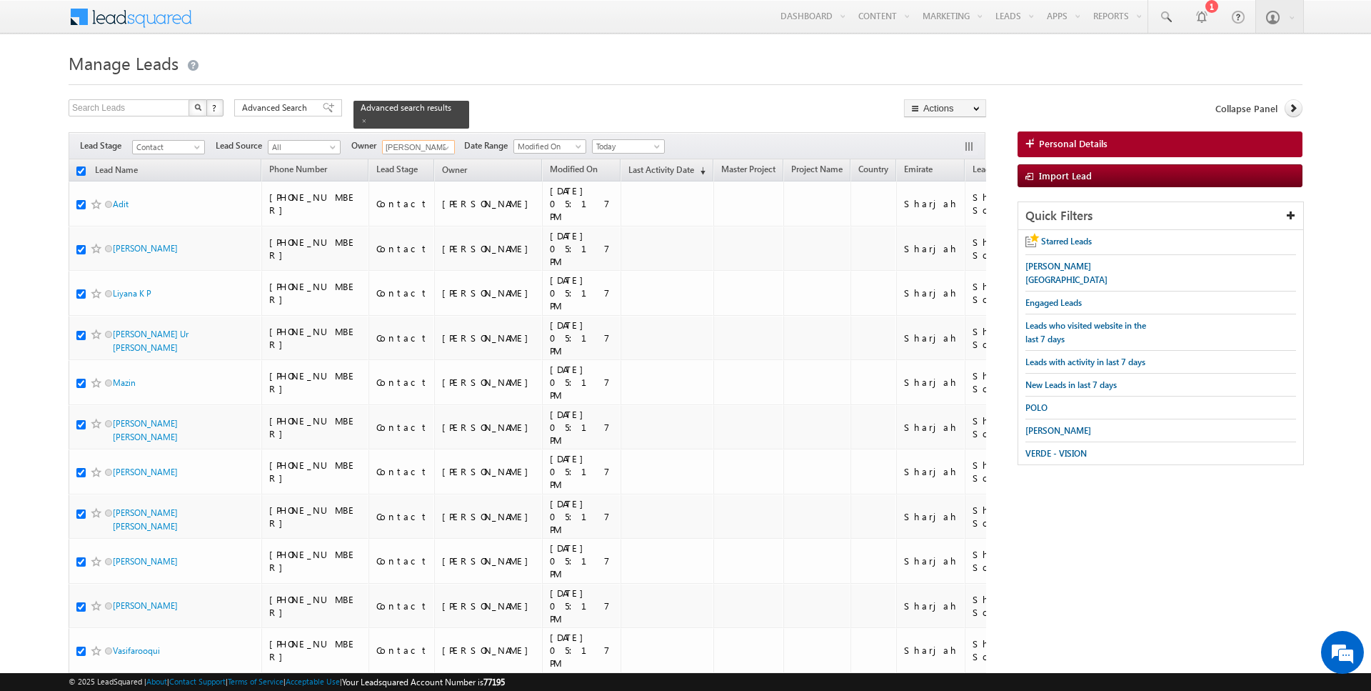
checkbox input "true"
type input "SUNNY MEHROTRA"
click at [938, 229] on link "Change Owner" at bounding box center [945, 231] width 81 height 17
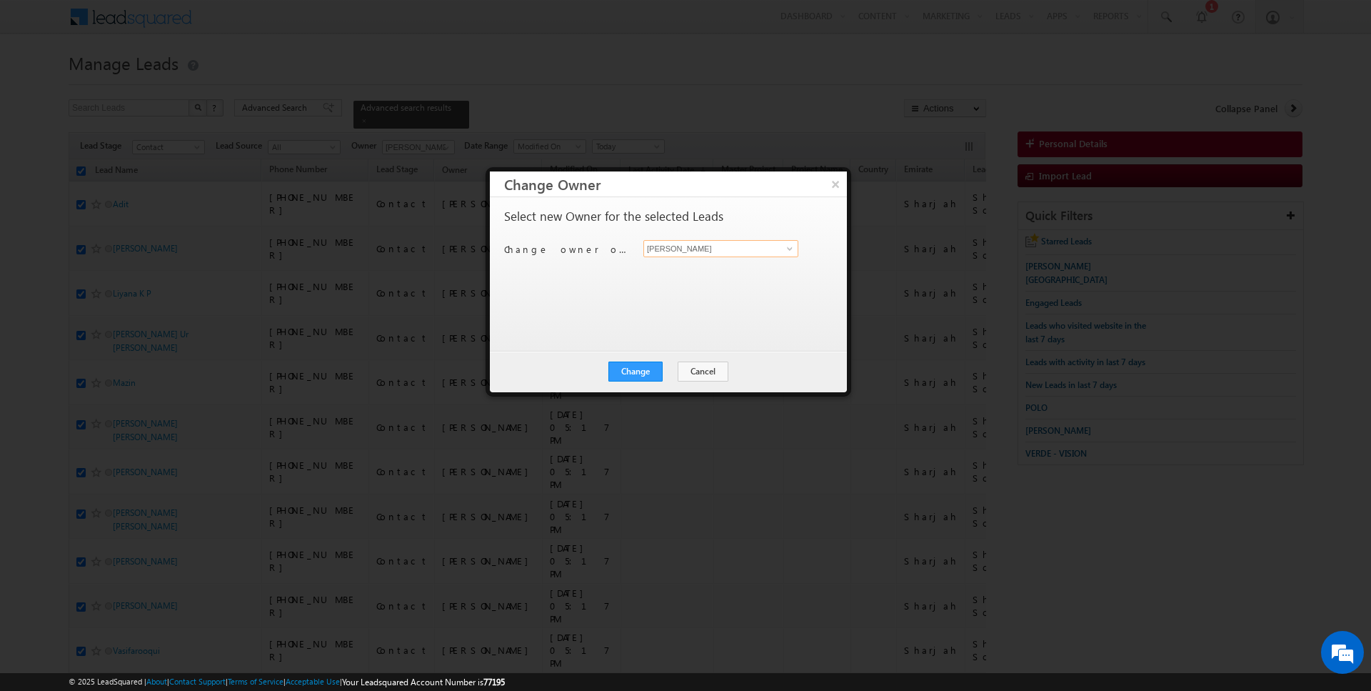
click at [678, 244] on input "[PERSON_NAME]" at bounding box center [720, 248] width 155 height 17
type input "SUNNY MEHROTRA"
click at [638, 368] on button "Change" at bounding box center [635, 371] width 54 height 20
click at [660, 373] on button "Close" at bounding box center [671, 371] width 46 height 20
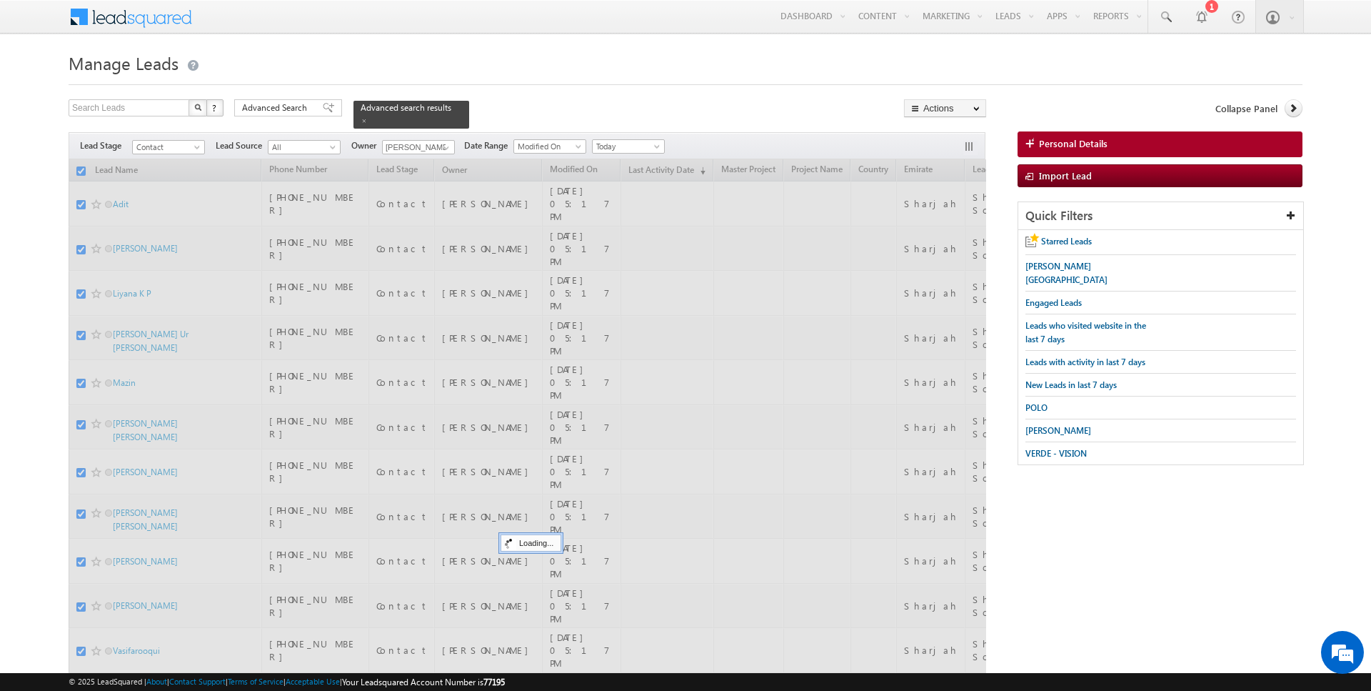
checkbox input "false"
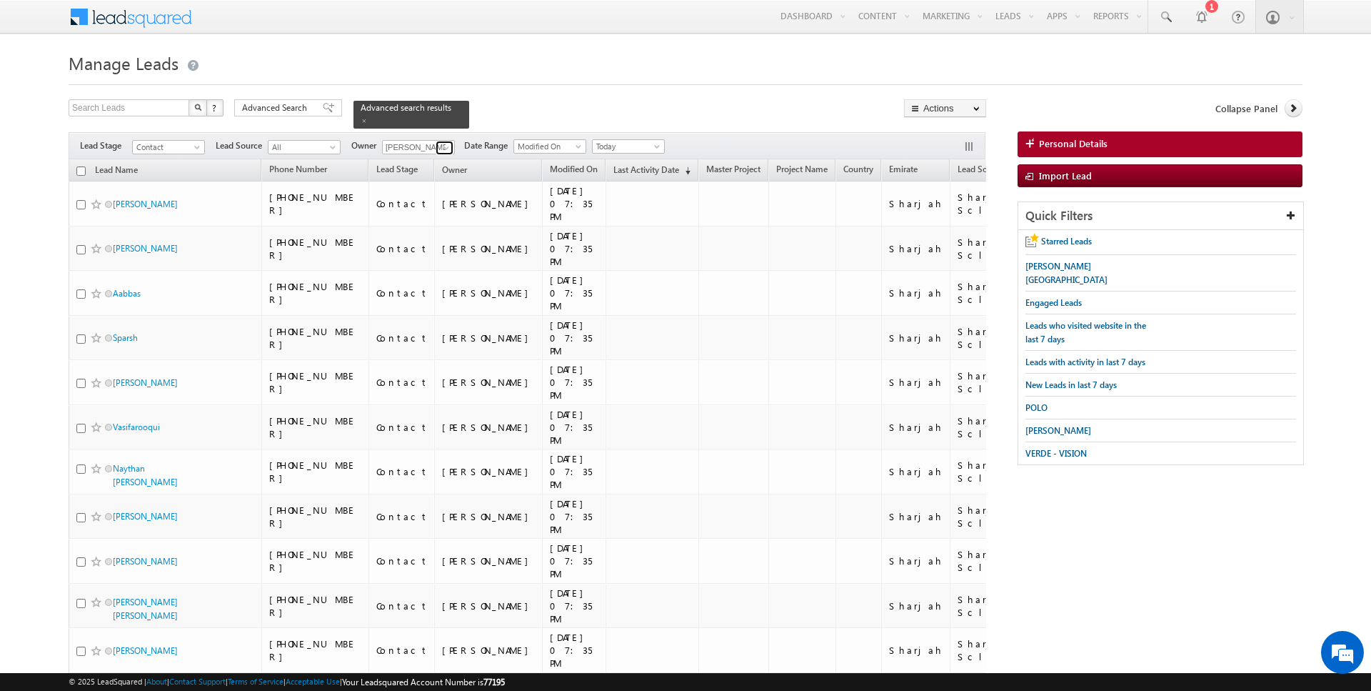
click at [441, 147] on span at bounding box center [446, 147] width 11 height 11
type input "Kartik Sharma"
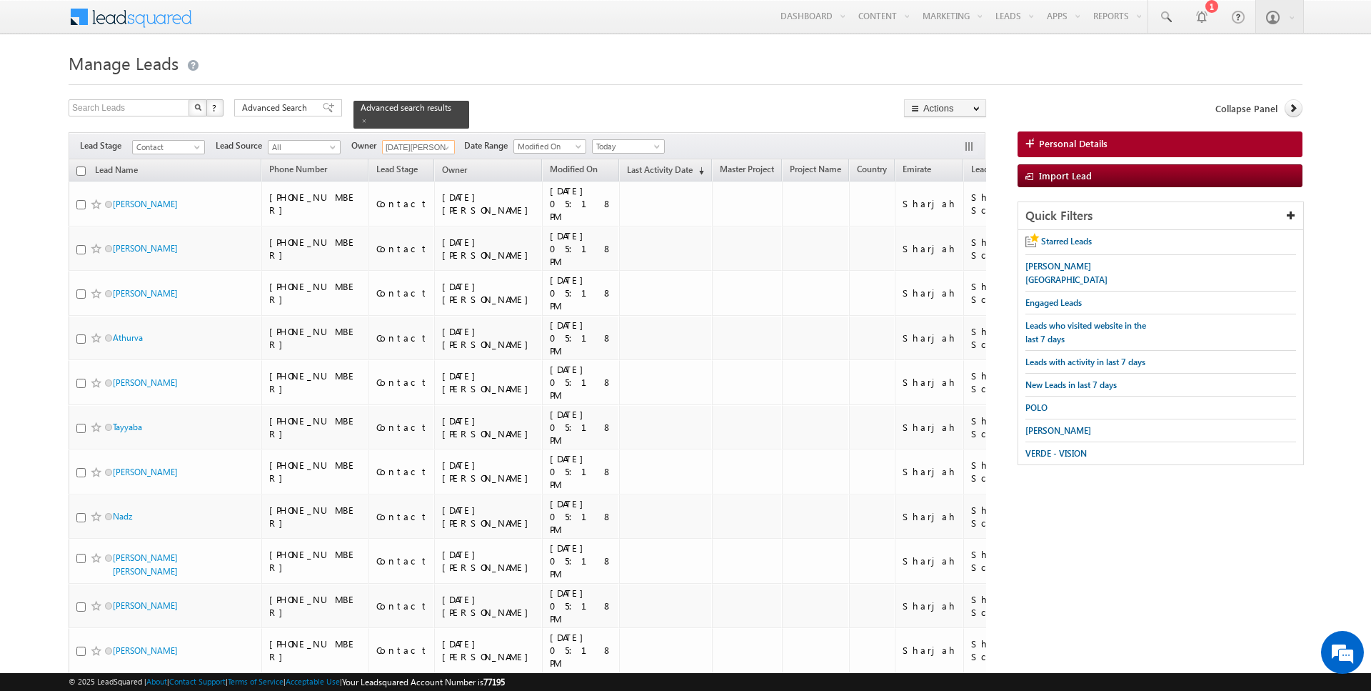
click at [81, 169] on input "checkbox" at bounding box center [80, 170] width 9 height 9
checkbox input "true"
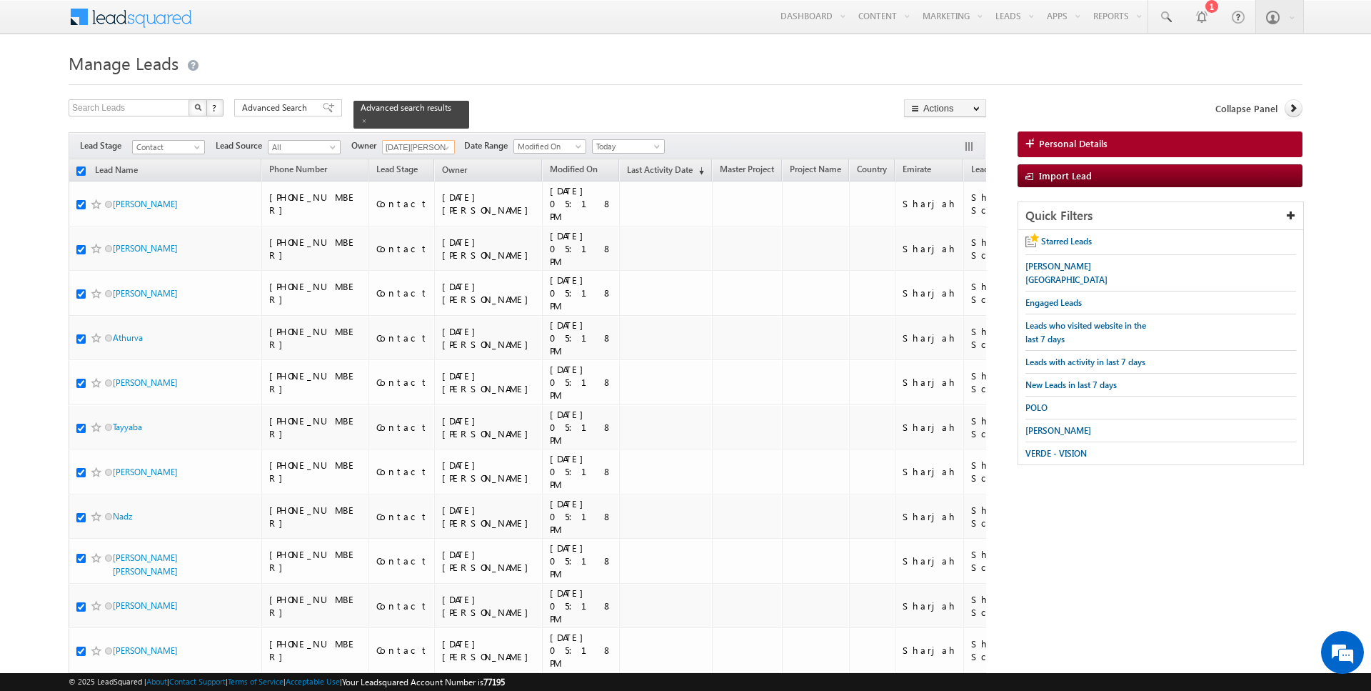
checkbox input "true"
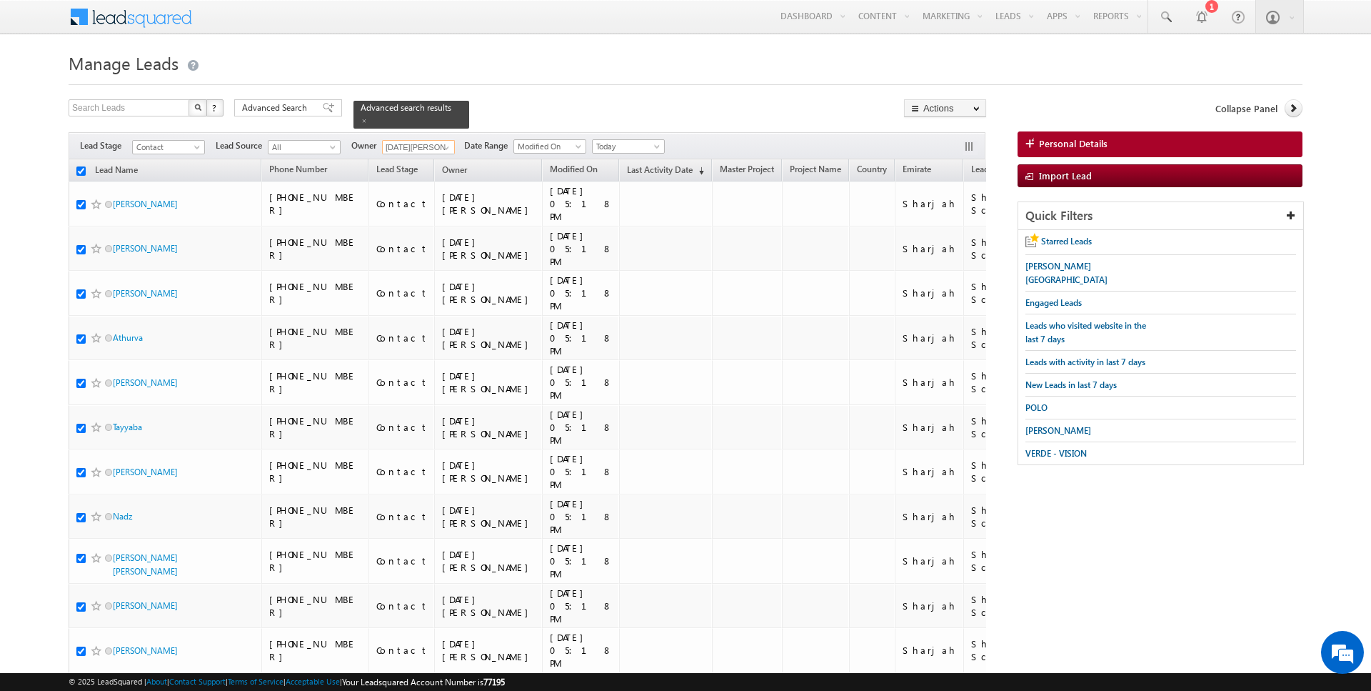
checkbox input "true"
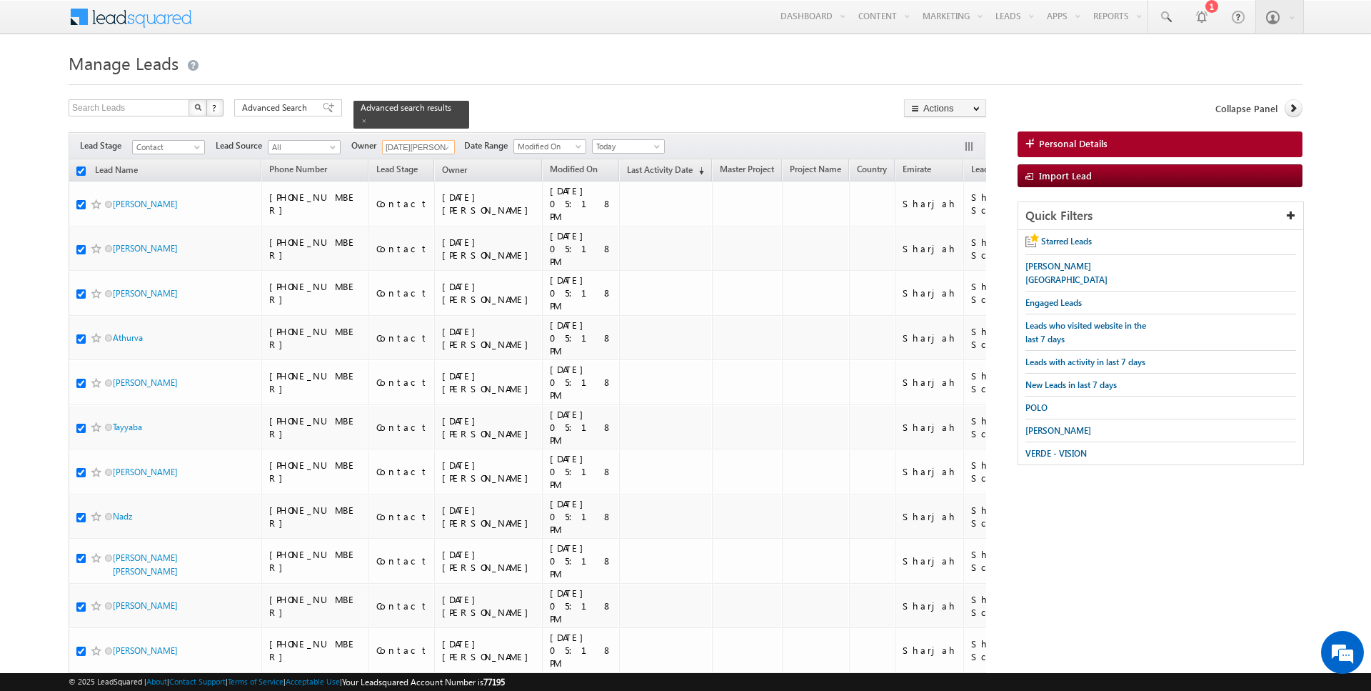
checkbox input "true"
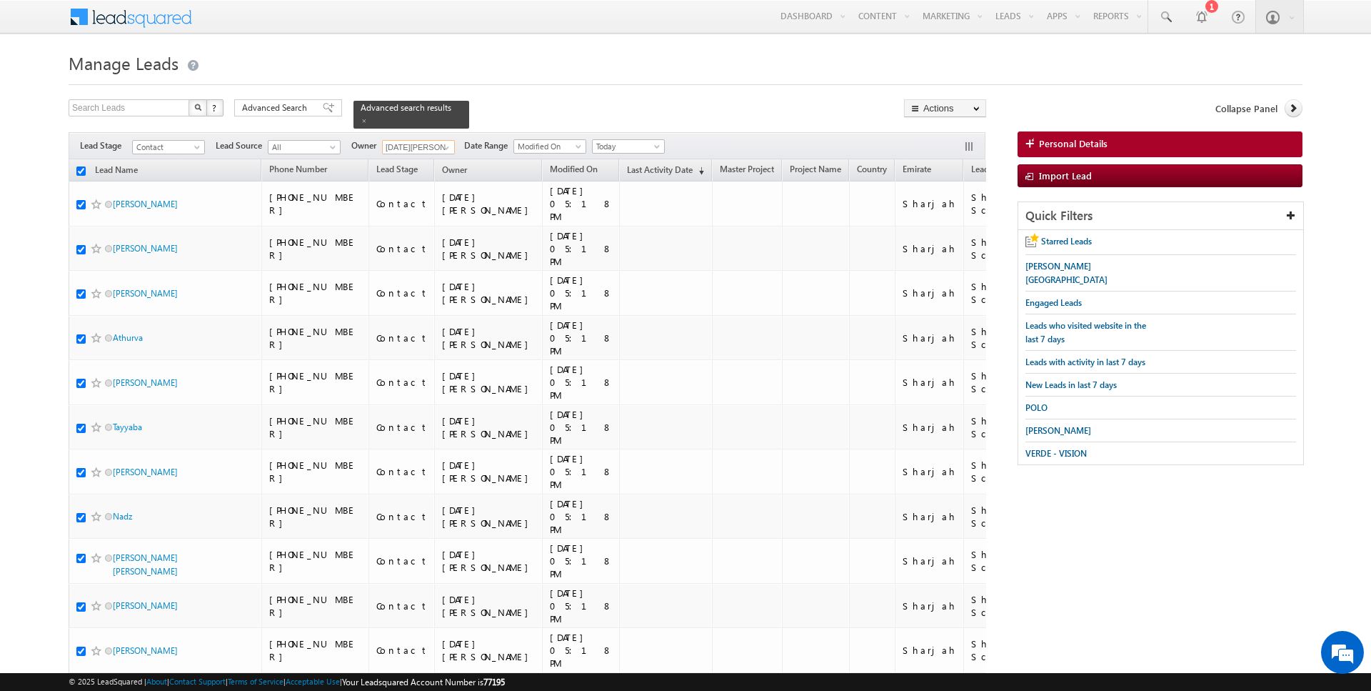
checkbox input "true"
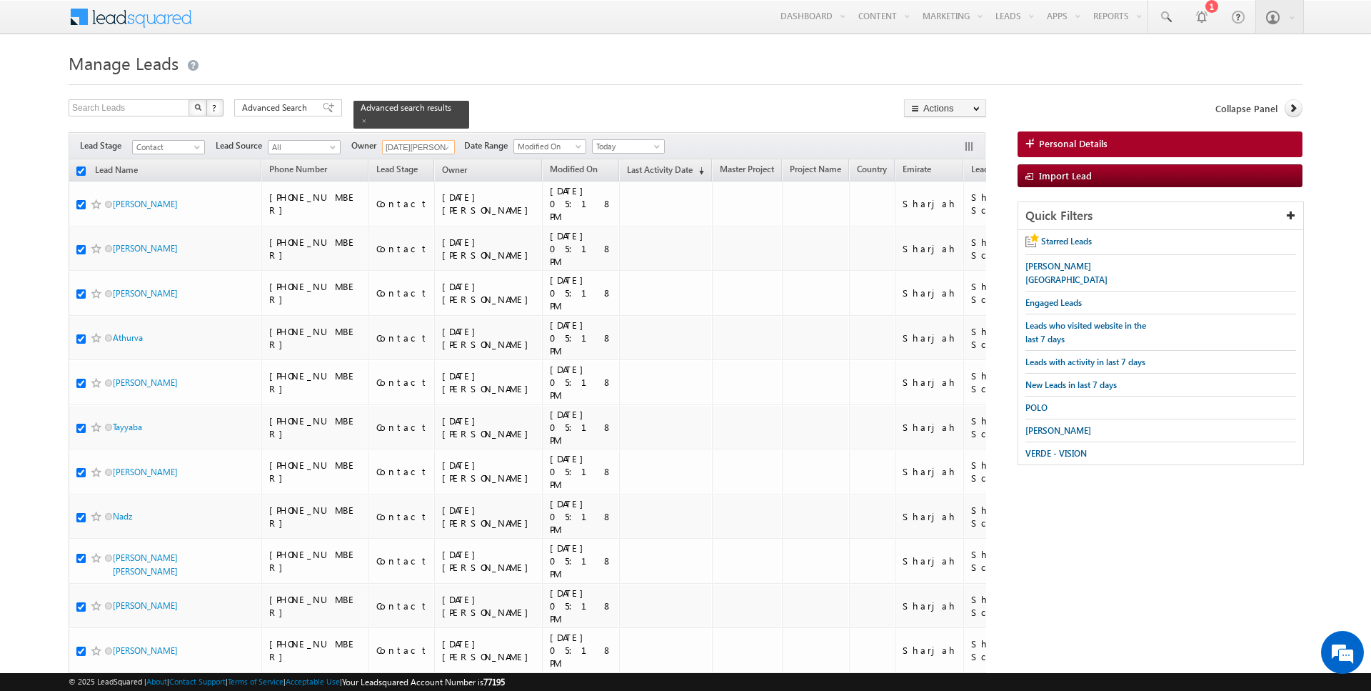
checkbox input "true"
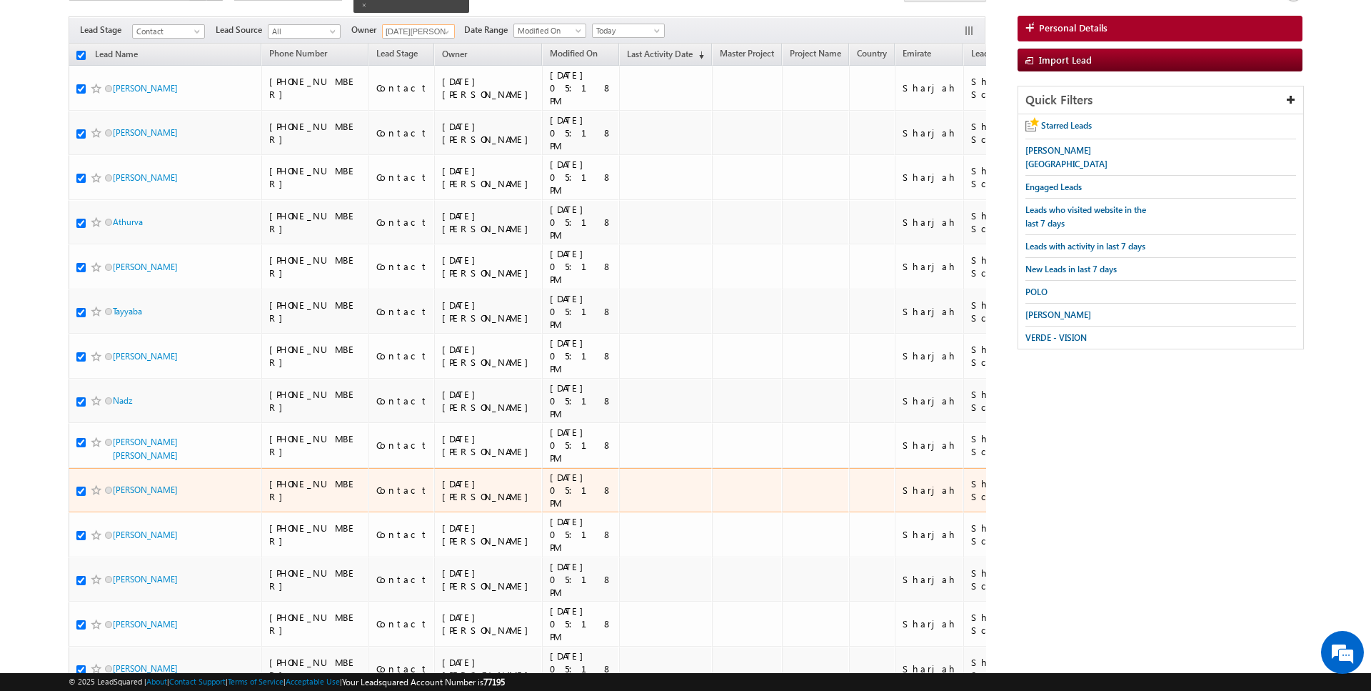
scroll to position [416, 0]
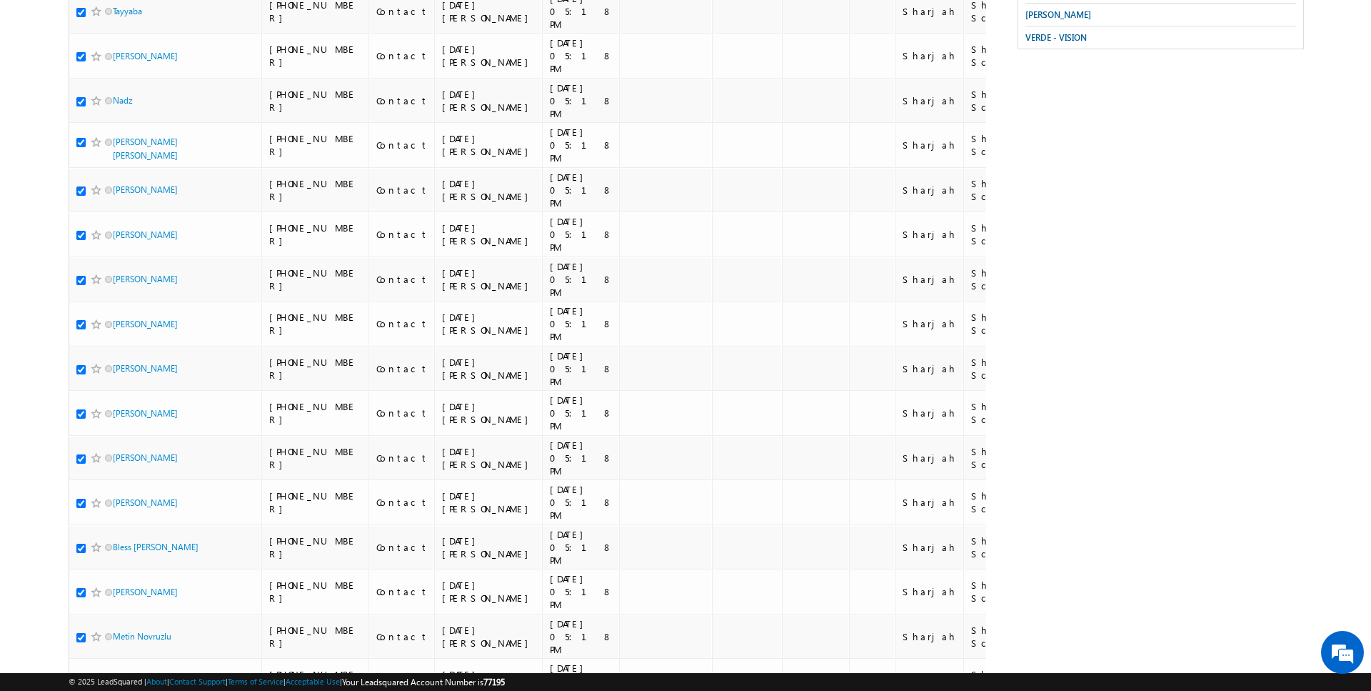
type input "Kartik Sharma"
click at [111, 651] on li "50" at bounding box center [118, 650] width 34 height 14
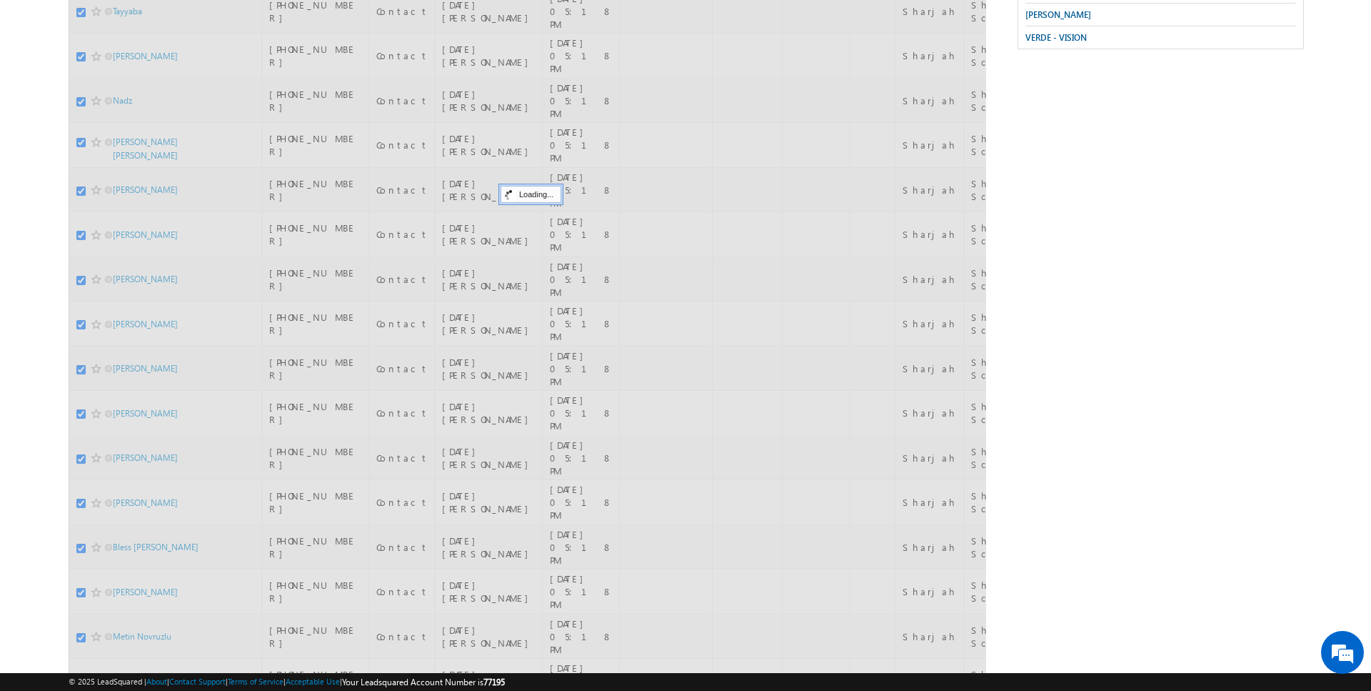
scroll to position [0, 0]
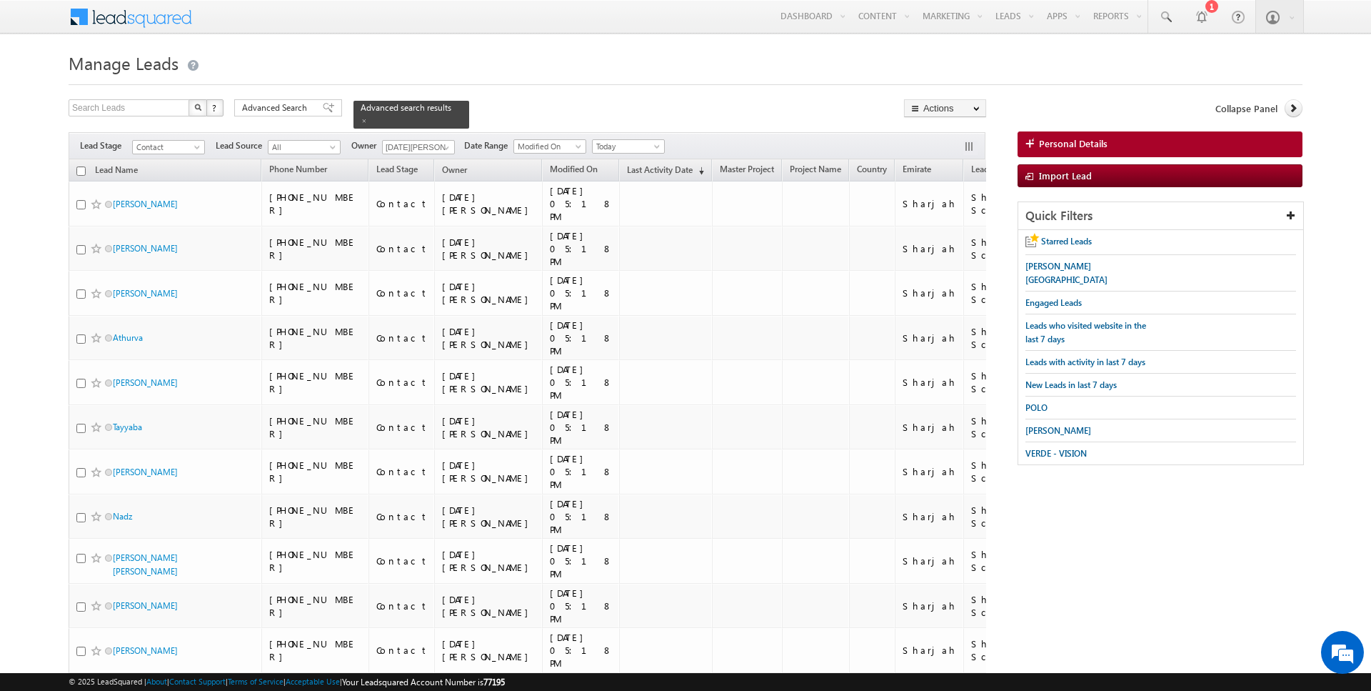
click at [84, 169] on input "checkbox" at bounding box center [80, 170] width 9 height 9
checkbox input "true"
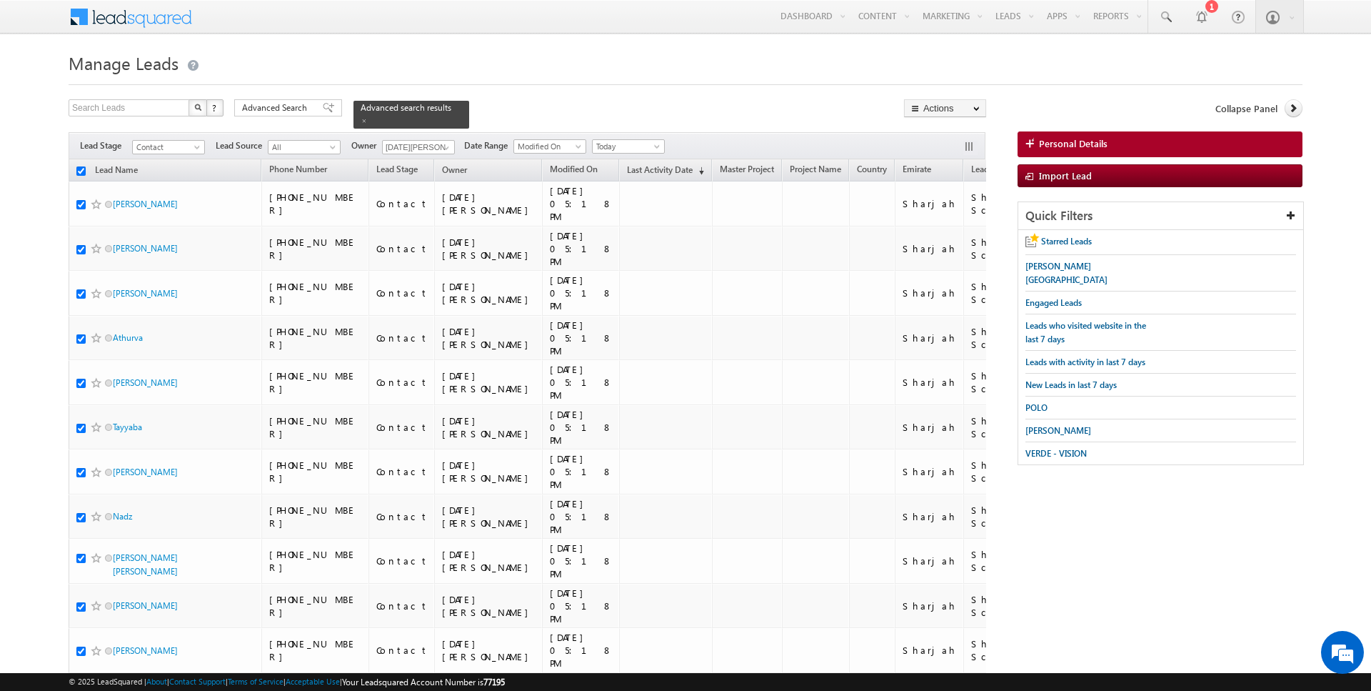
checkbox input "true"
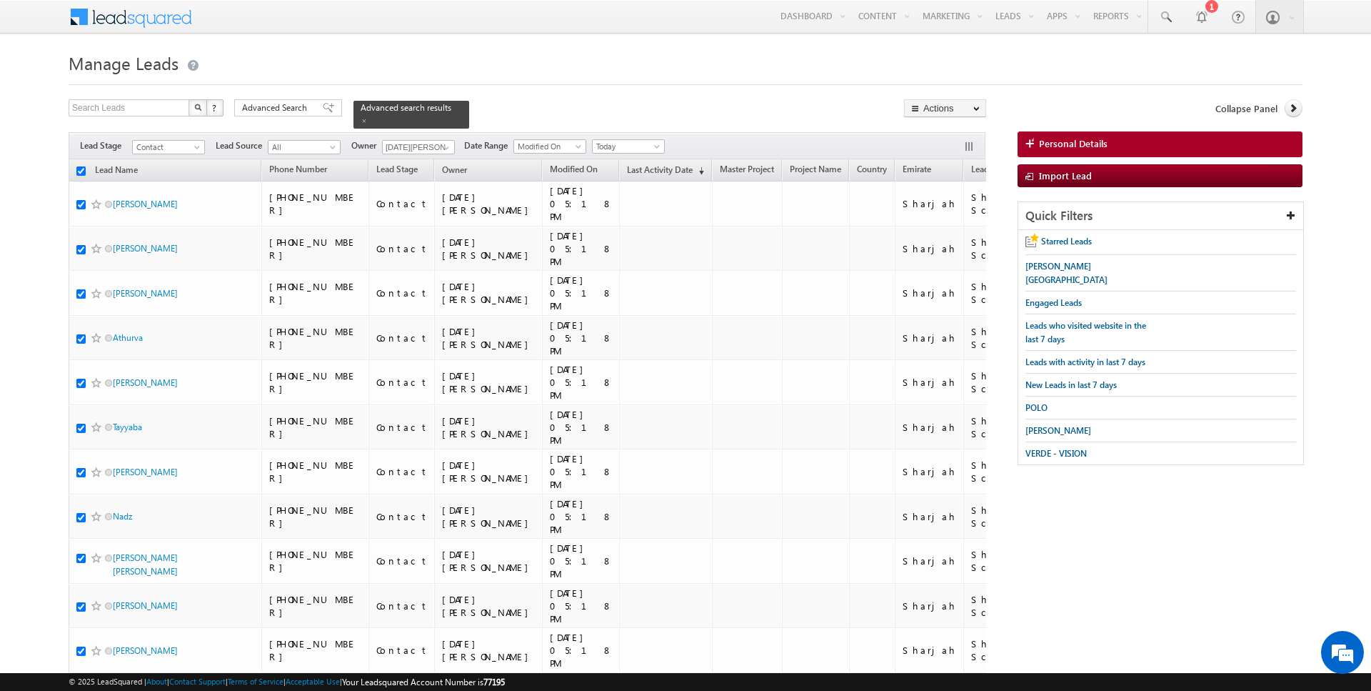
checkbox input "true"
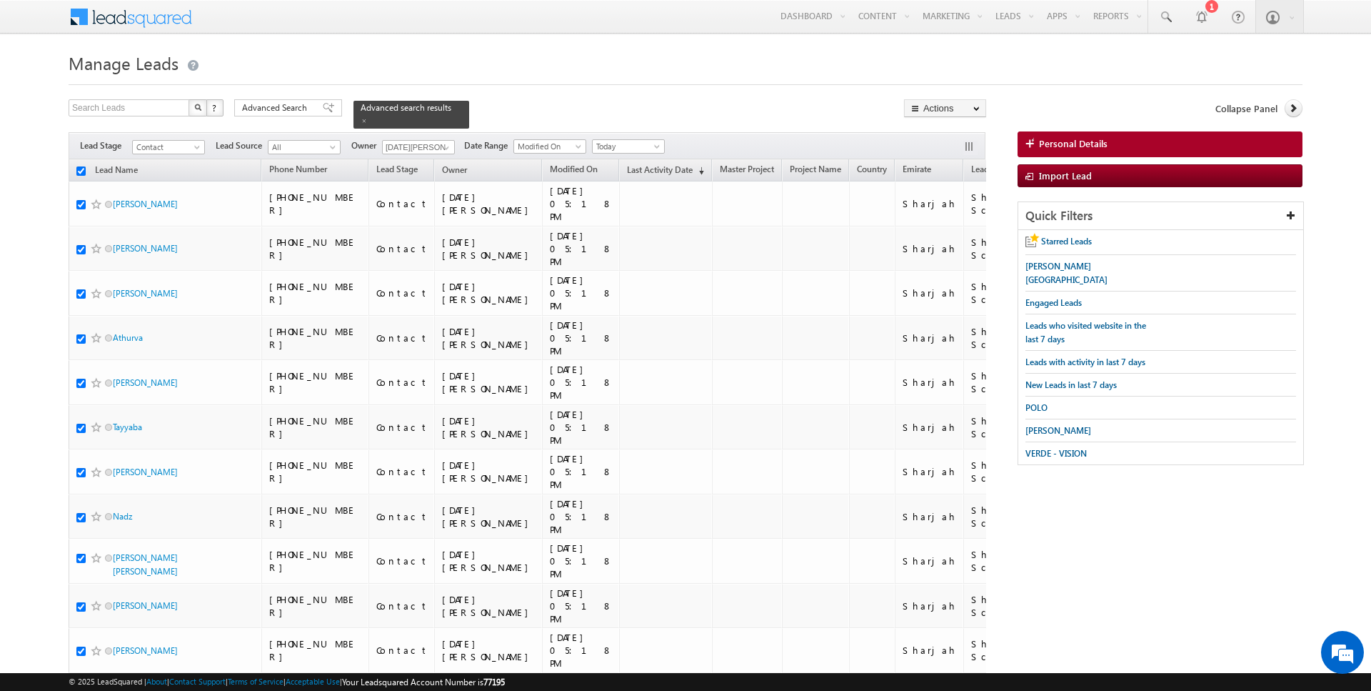
checkbox input "true"
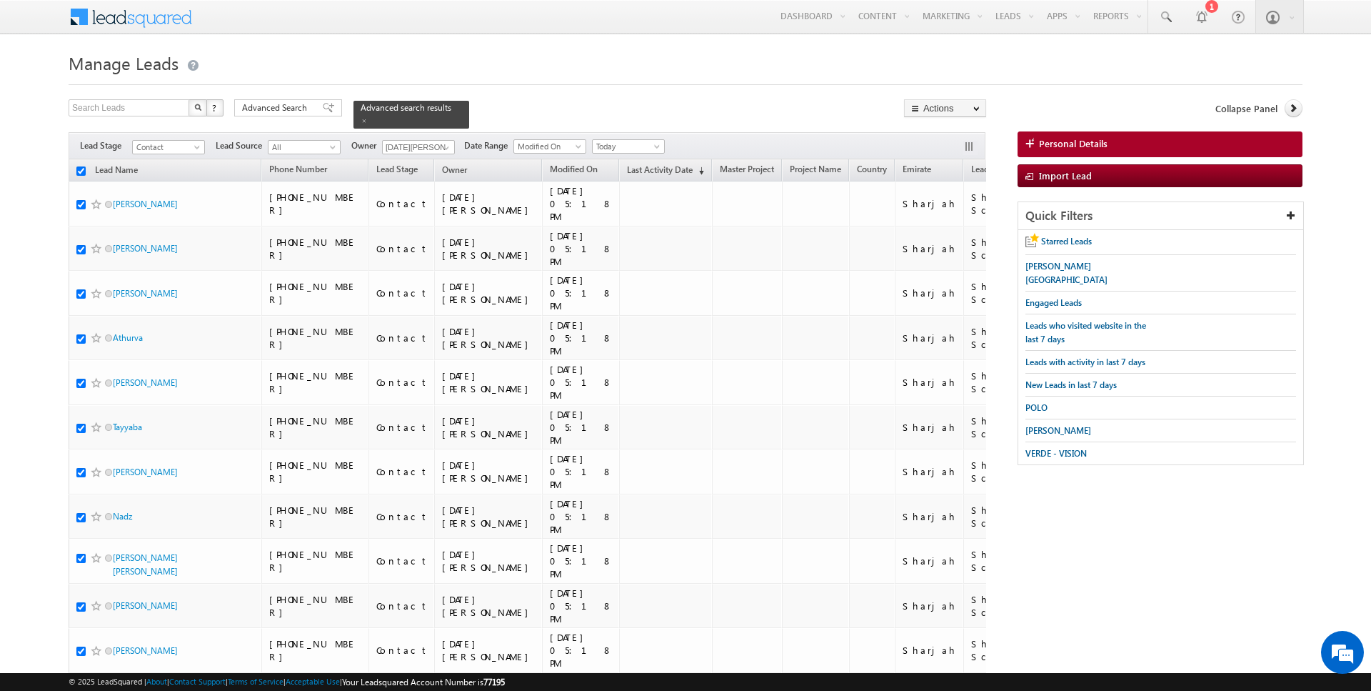
checkbox input "true"
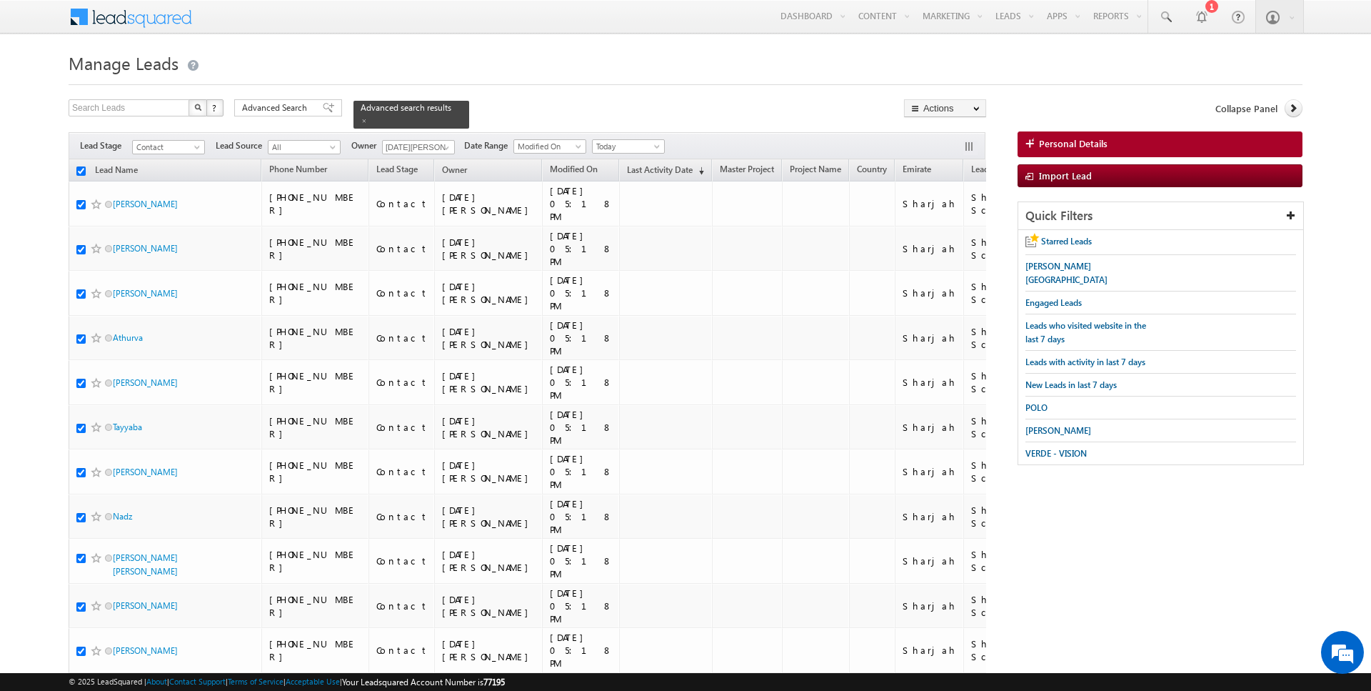
checkbox input "true"
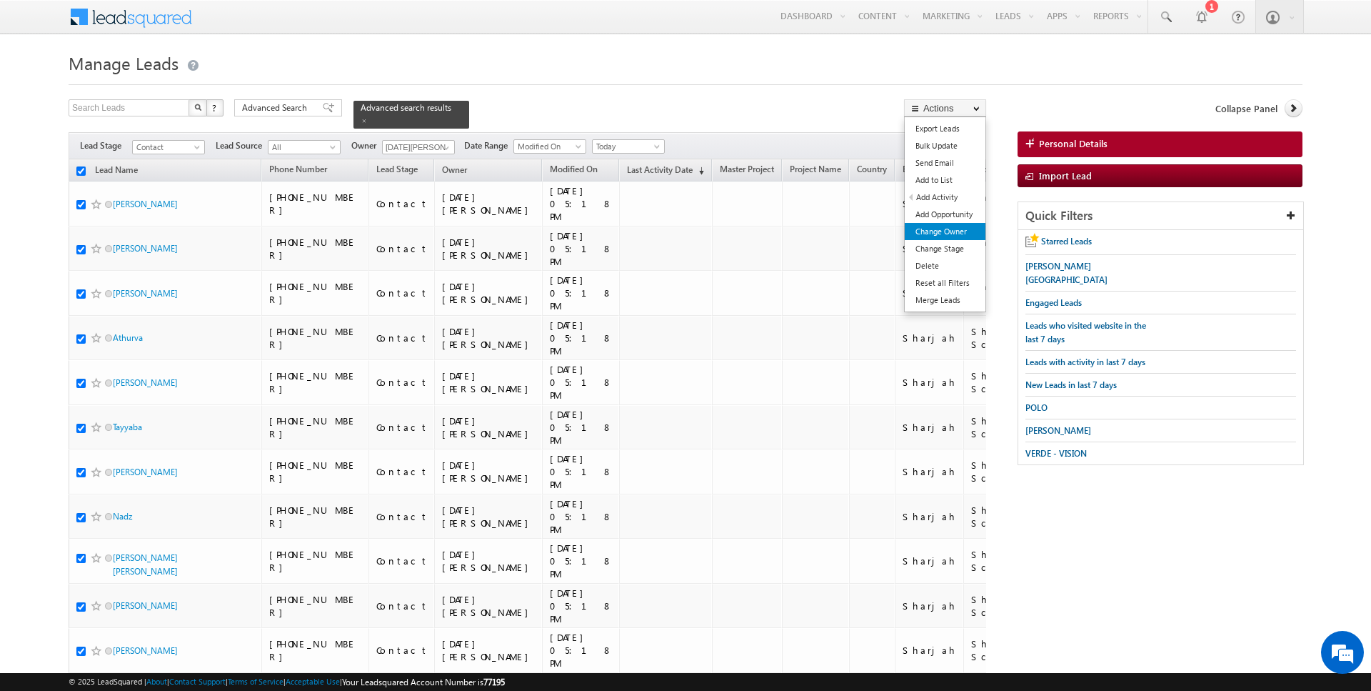
click at [931, 231] on link "Change Owner" at bounding box center [945, 231] width 81 height 17
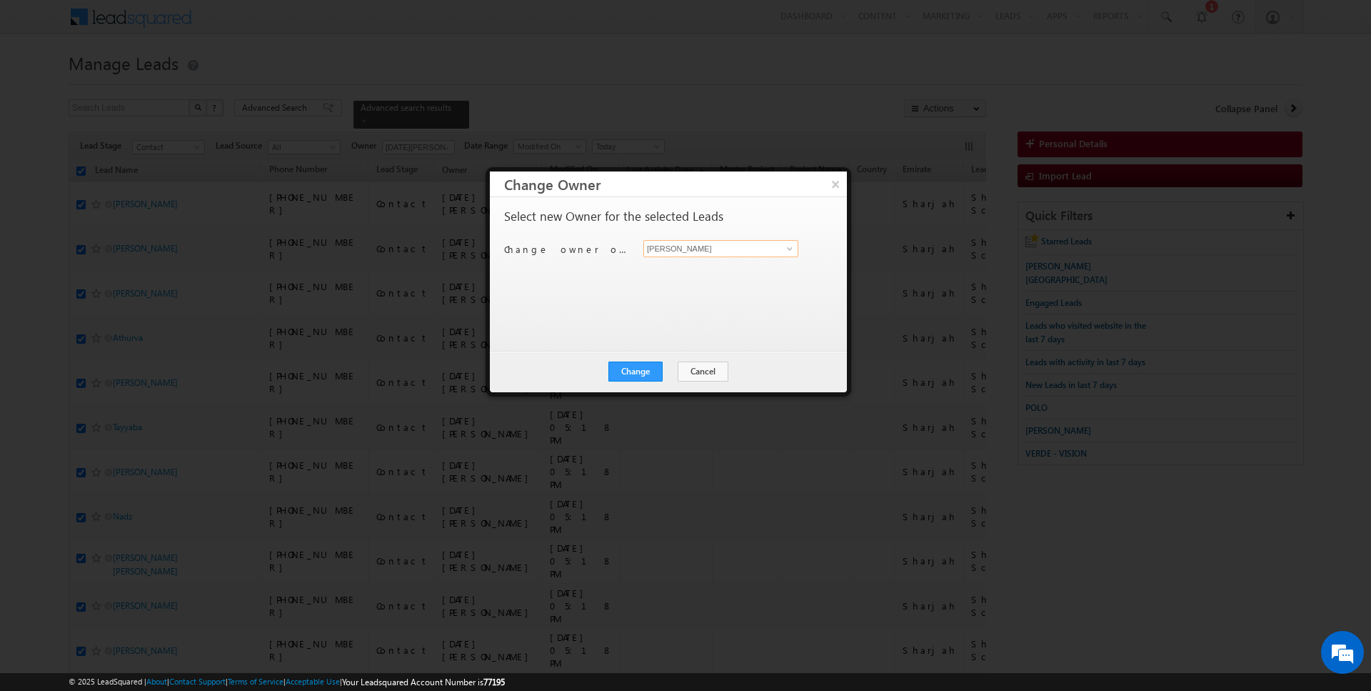
click at [697, 248] on input "[PERSON_NAME]" at bounding box center [720, 248] width 155 height 17
type input "Kartik Sharma"
click at [629, 376] on button "Change" at bounding box center [635, 371] width 54 height 20
click at [675, 371] on button "Close" at bounding box center [671, 371] width 46 height 20
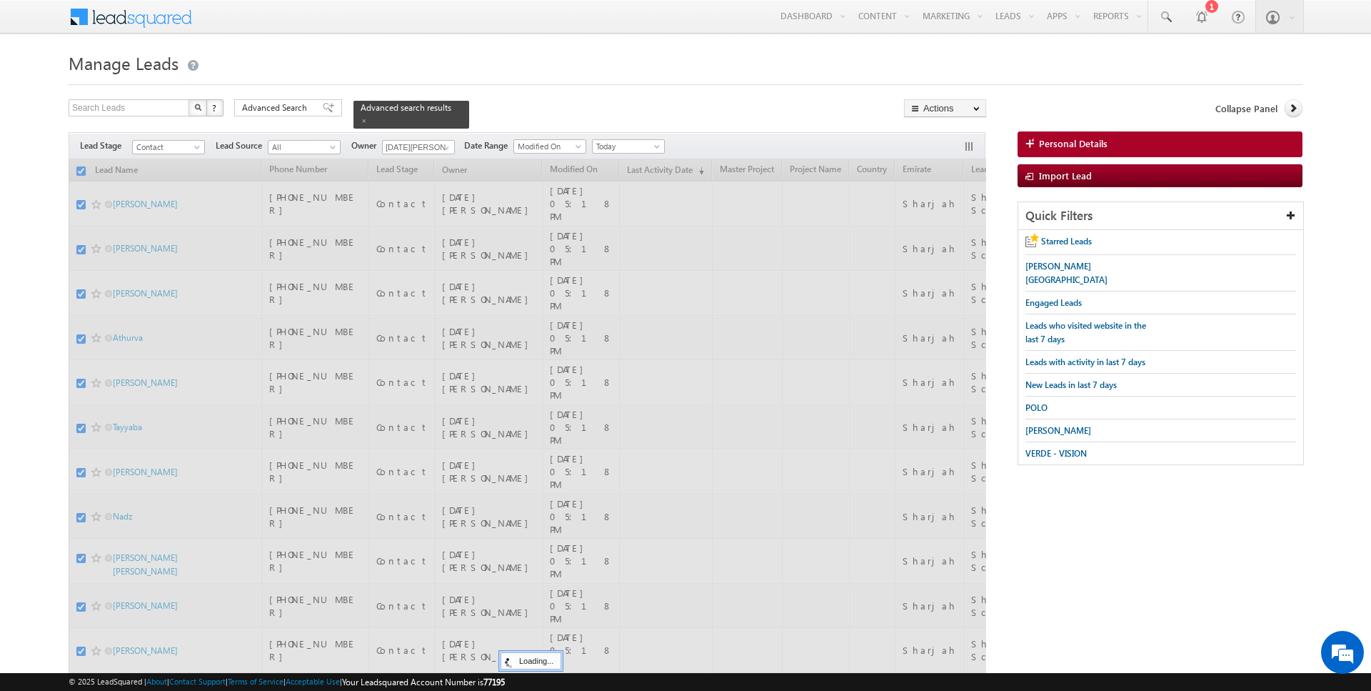
checkbox input "false"
